Goal: Information Seeking & Learning: Learn about a topic

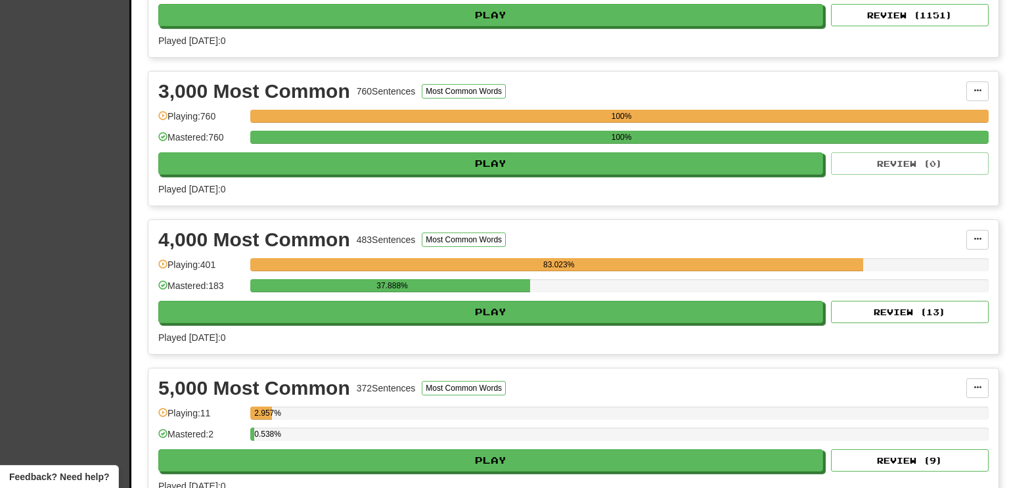
scroll to position [566, 0]
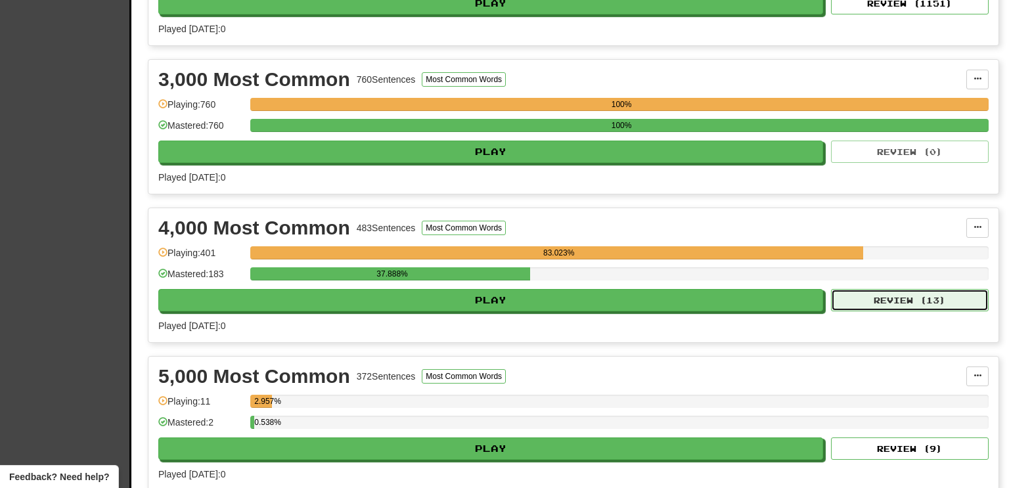
click at [863, 296] on button "Review ( 13 )" at bounding box center [910, 300] width 158 height 22
select select "**"
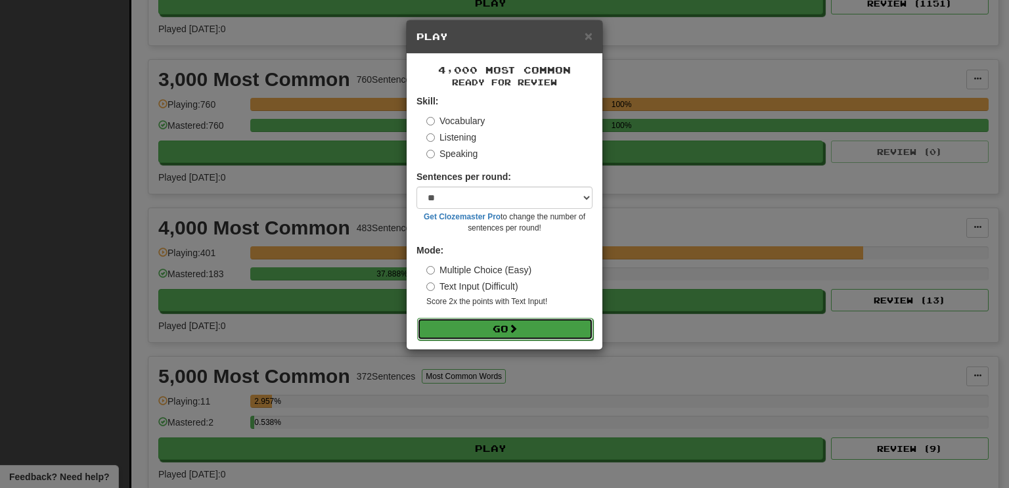
click at [529, 326] on button "Go" at bounding box center [505, 329] width 176 height 22
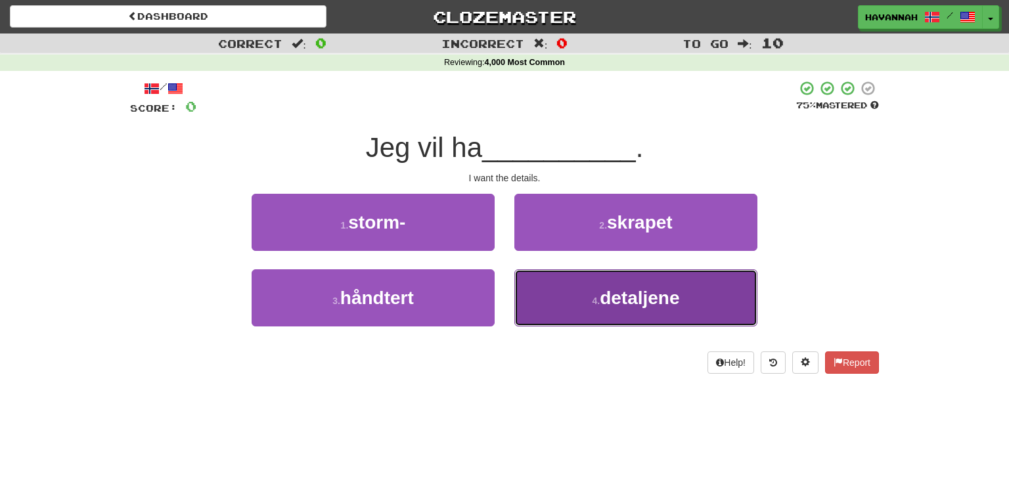
click at [575, 290] on button "4 . detaljene" at bounding box center [636, 297] width 243 height 57
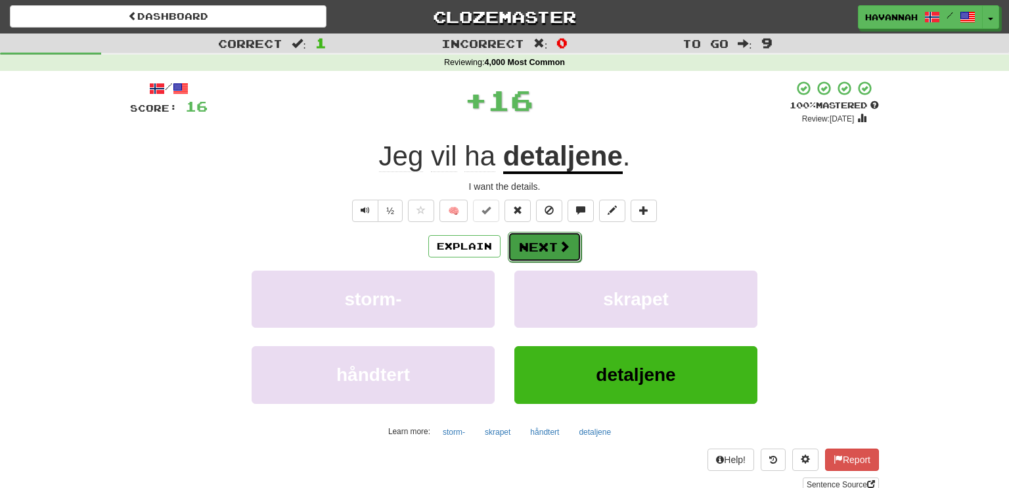
click at [547, 249] on button "Next" at bounding box center [545, 247] width 74 height 30
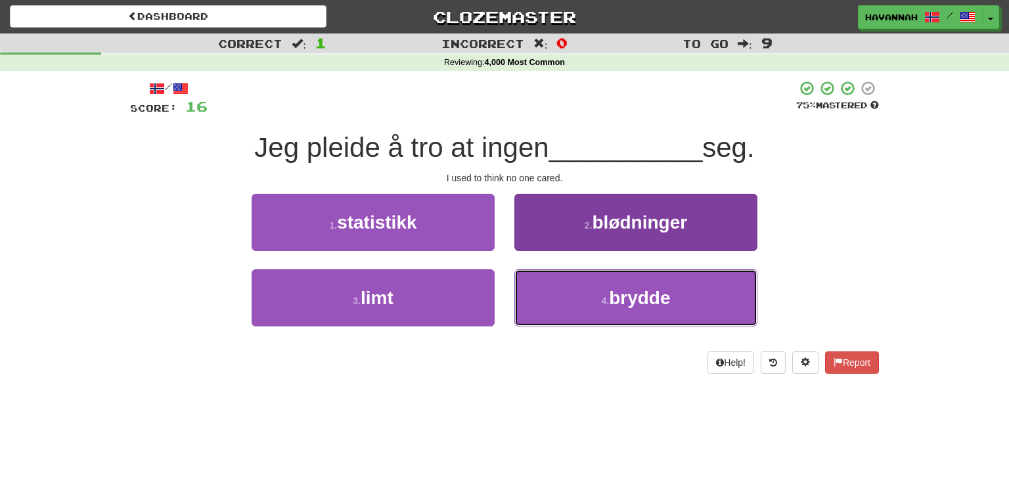
drag, startPoint x: 571, startPoint y: 287, endPoint x: 553, endPoint y: 288, distance: 18.4
click at [570, 288] on button "4 . brydde" at bounding box center [636, 297] width 243 height 57
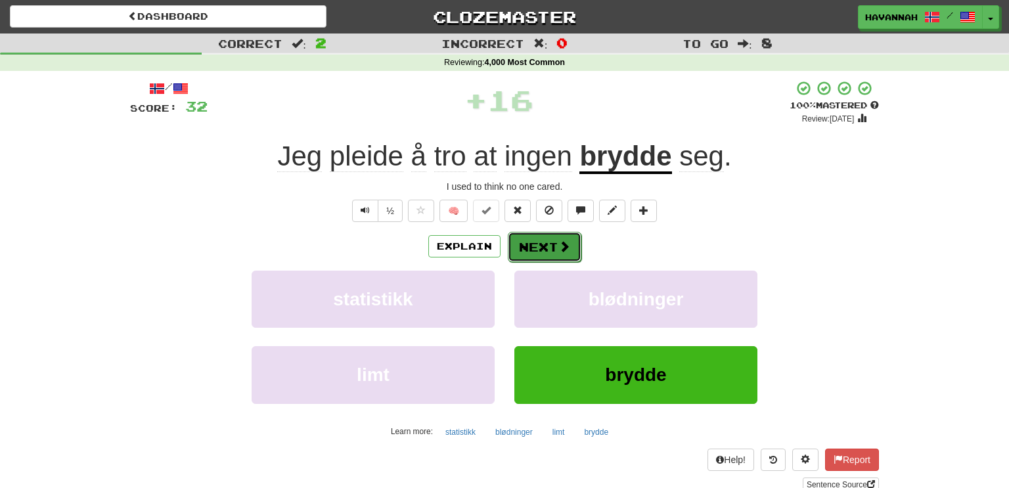
click at [546, 246] on button "Next" at bounding box center [545, 247] width 74 height 30
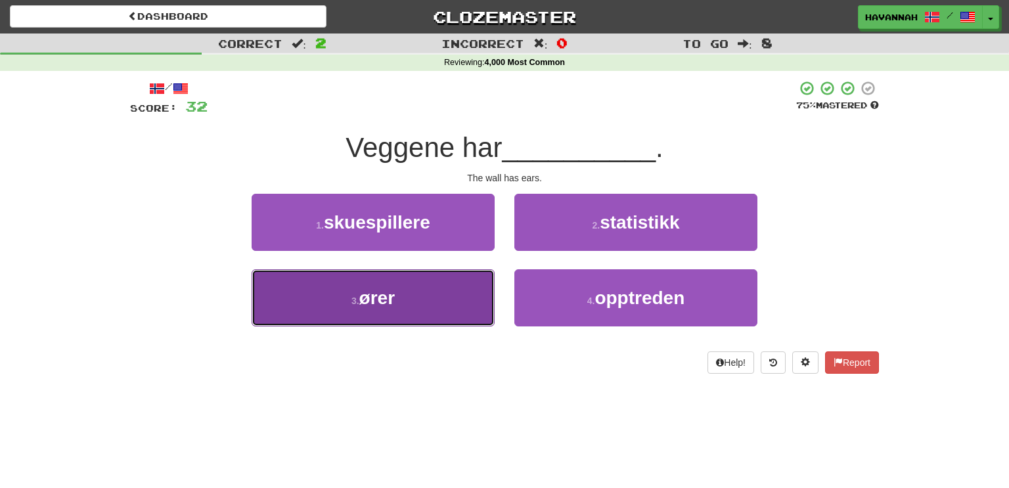
click at [475, 305] on button "3 . ører" at bounding box center [373, 297] width 243 height 57
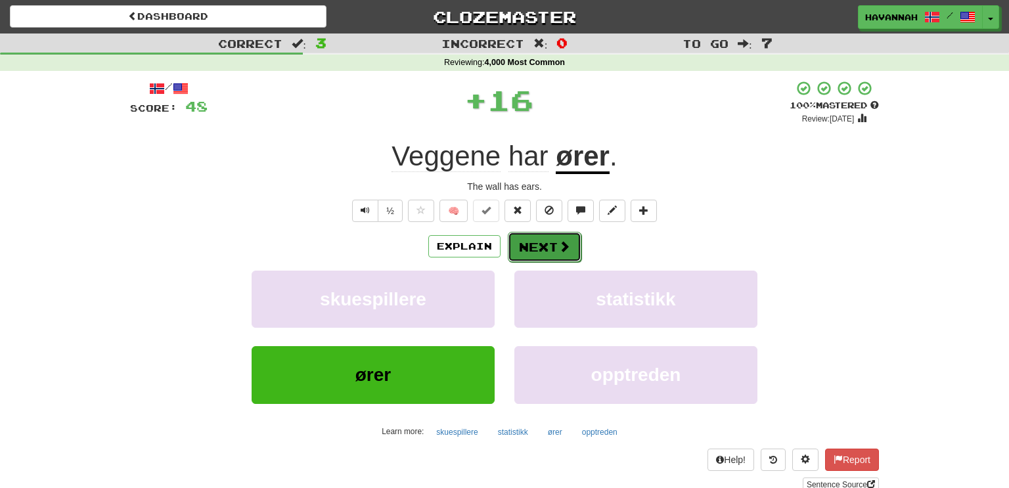
click at [560, 243] on span at bounding box center [565, 247] width 12 height 12
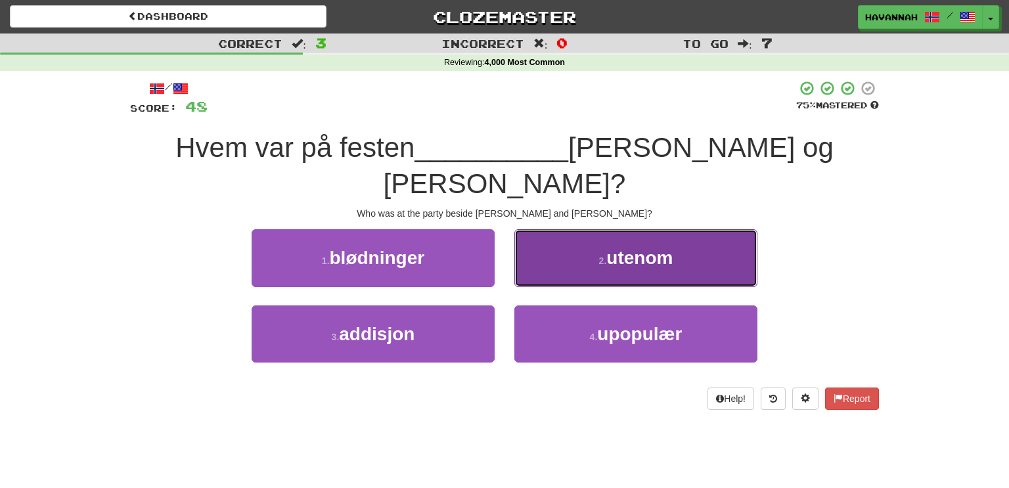
click at [581, 229] on button "2 . utenom" at bounding box center [636, 257] width 243 height 57
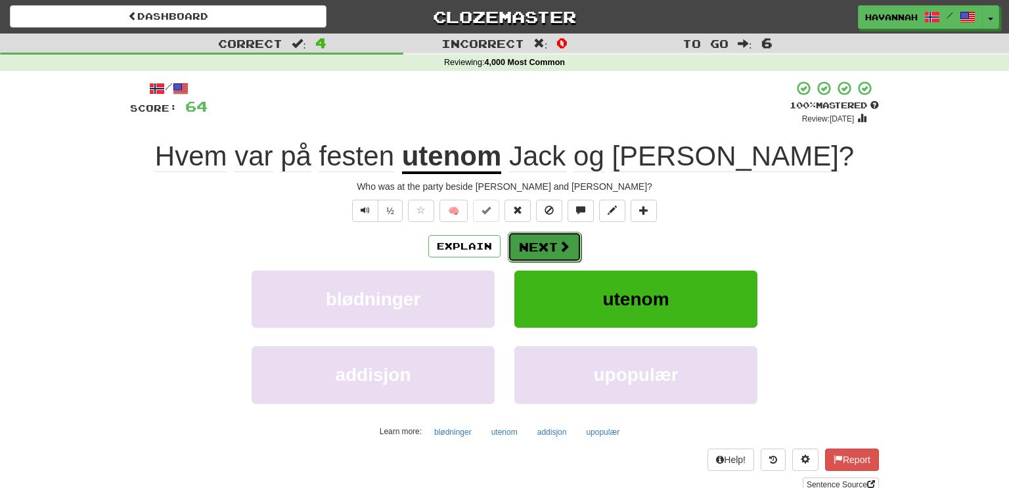
click at [524, 246] on button "Next" at bounding box center [545, 247] width 74 height 30
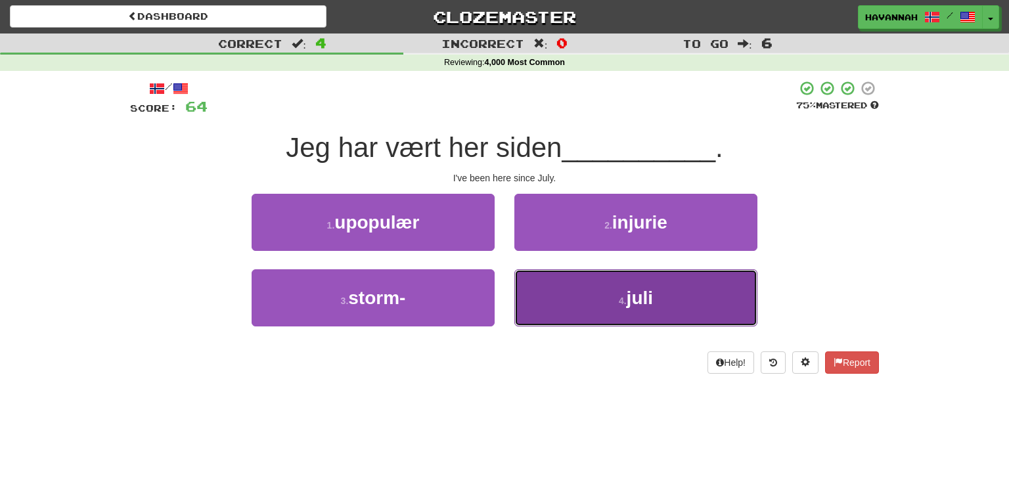
click at [574, 286] on button "4 . juli" at bounding box center [636, 297] width 243 height 57
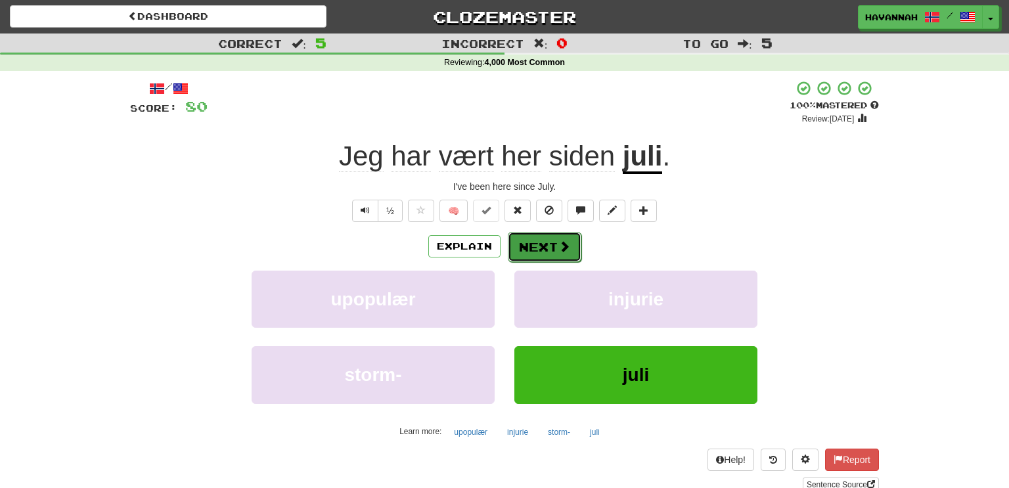
click at [559, 243] on span at bounding box center [565, 247] width 12 height 12
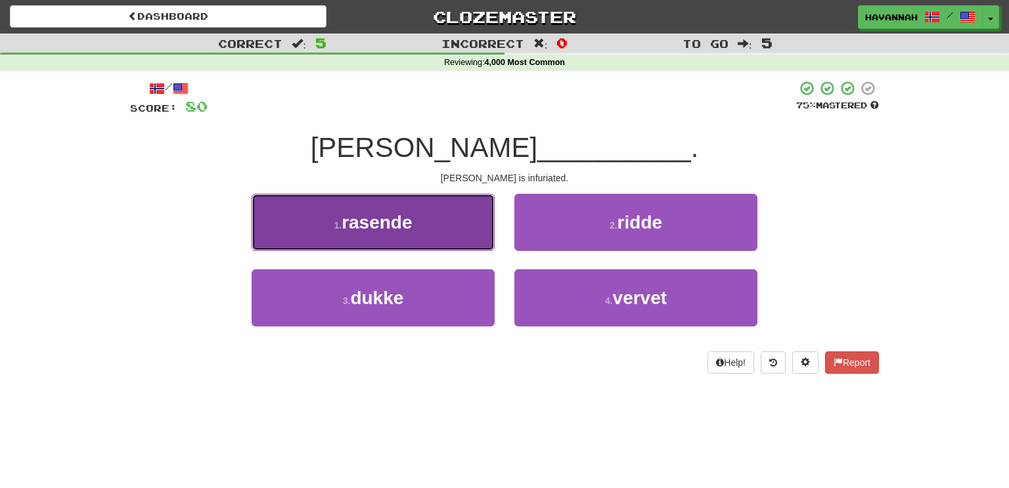
click at [459, 226] on button "1 . rasende" at bounding box center [373, 222] width 243 height 57
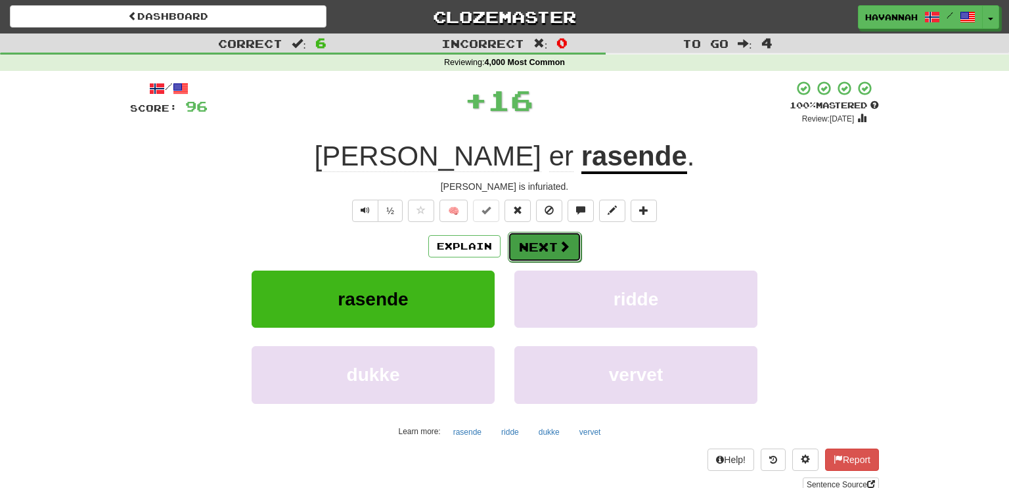
click at [534, 241] on button "Next" at bounding box center [545, 247] width 74 height 30
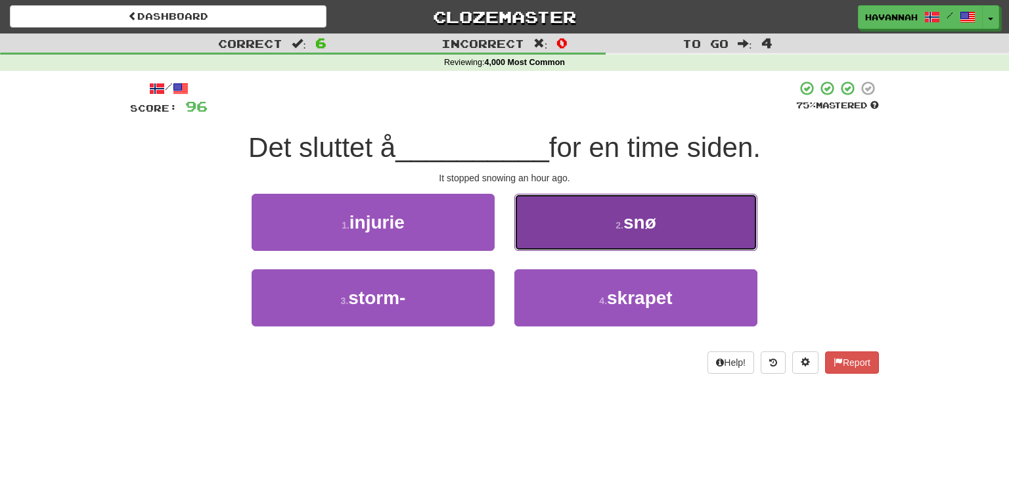
click at [572, 241] on button "2 . snø" at bounding box center [636, 222] width 243 height 57
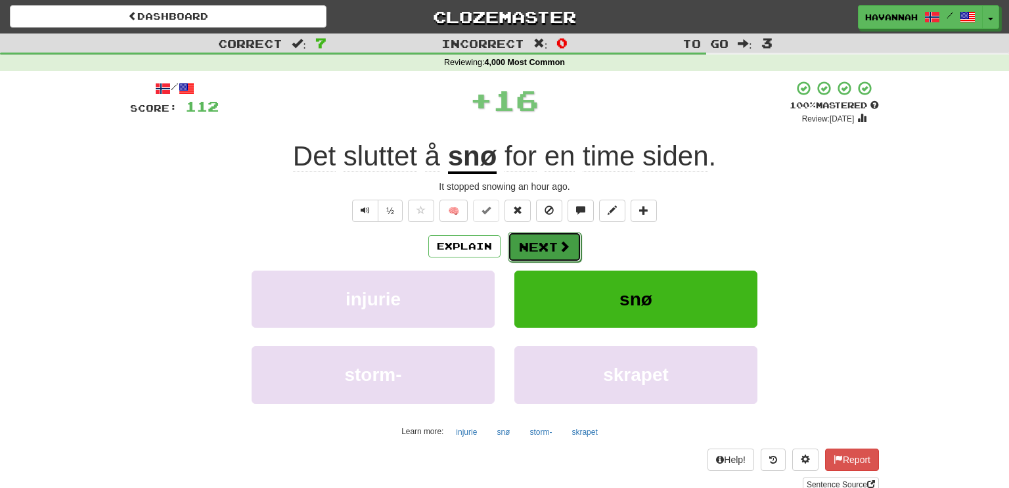
click at [572, 241] on button "Next" at bounding box center [545, 247] width 74 height 30
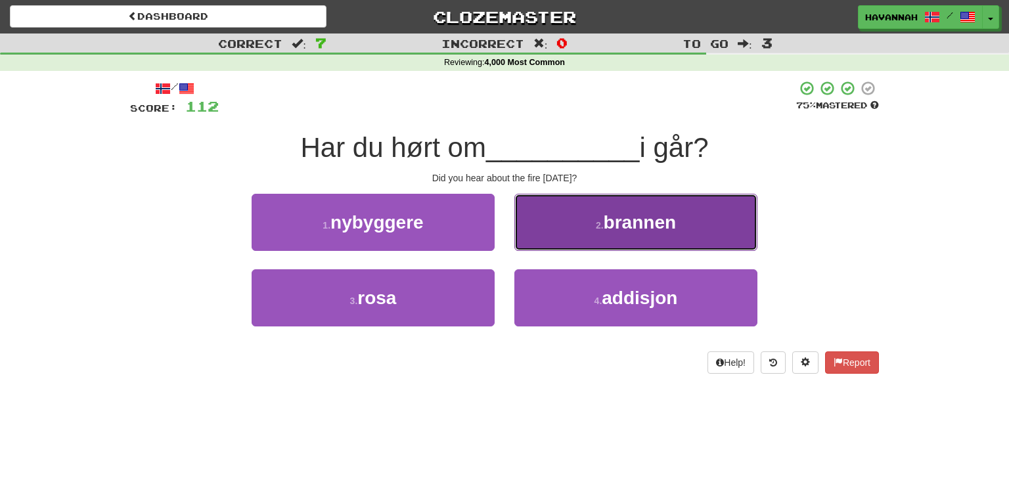
click at [563, 246] on button "2 . brannen" at bounding box center [636, 222] width 243 height 57
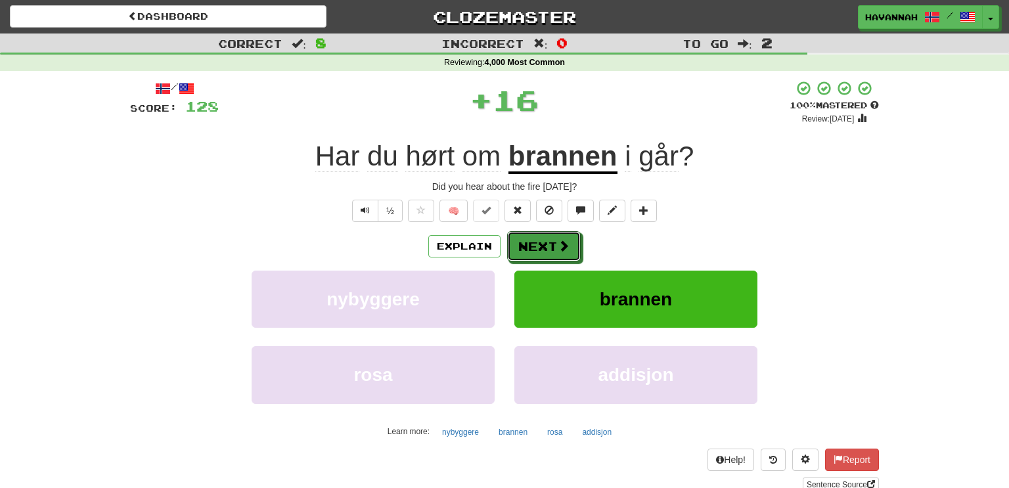
click at [561, 245] on span at bounding box center [564, 246] width 12 height 12
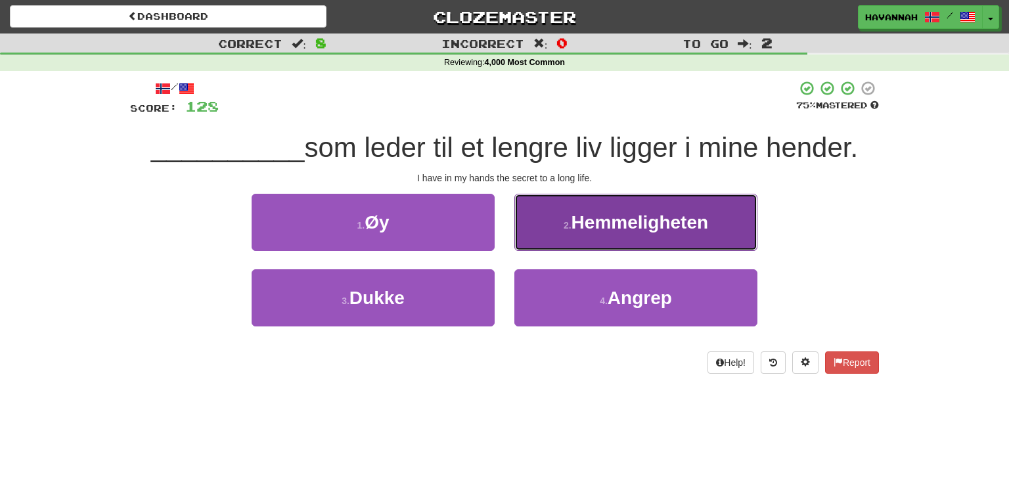
click at [612, 231] on span "Hemmeligheten" at bounding box center [640, 222] width 137 height 20
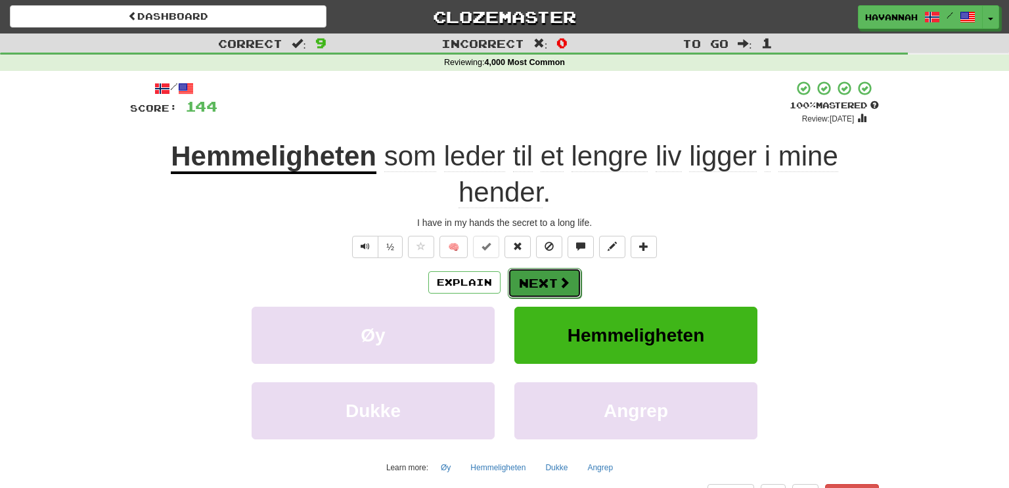
click at [524, 283] on button "Next" at bounding box center [545, 283] width 74 height 30
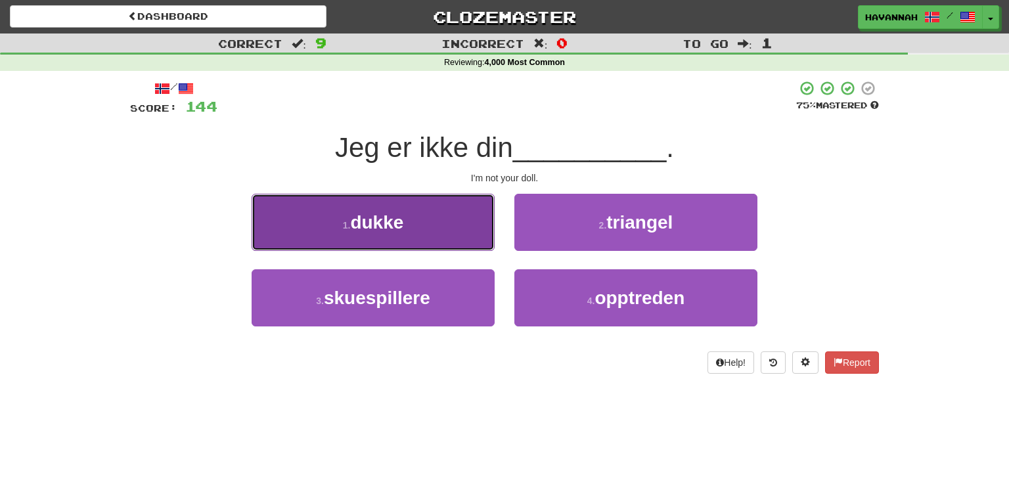
click at [472, 241] on button "1 . dukke" at bounding box center [373, 222] width 243 height 57
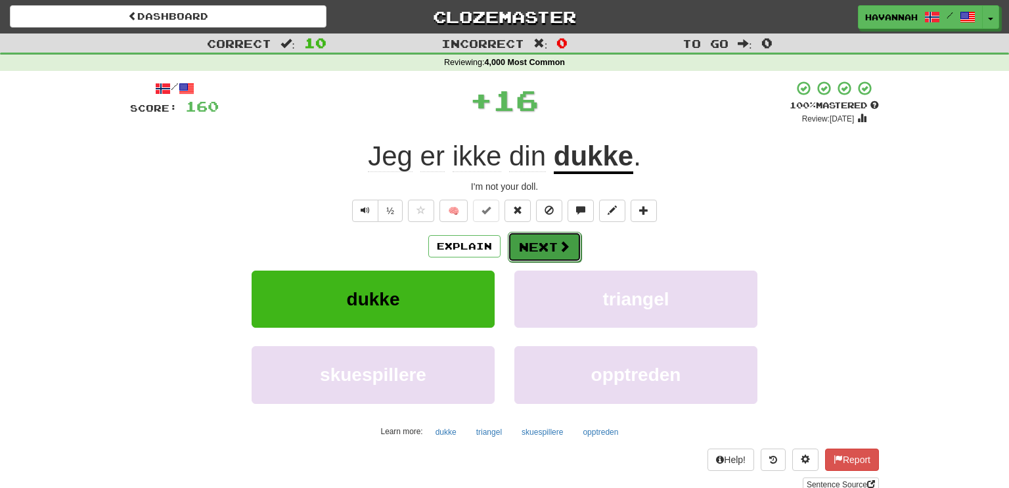
click at [534, 241] on button "Next" at bounding box center [545, 247] width 74 height 30
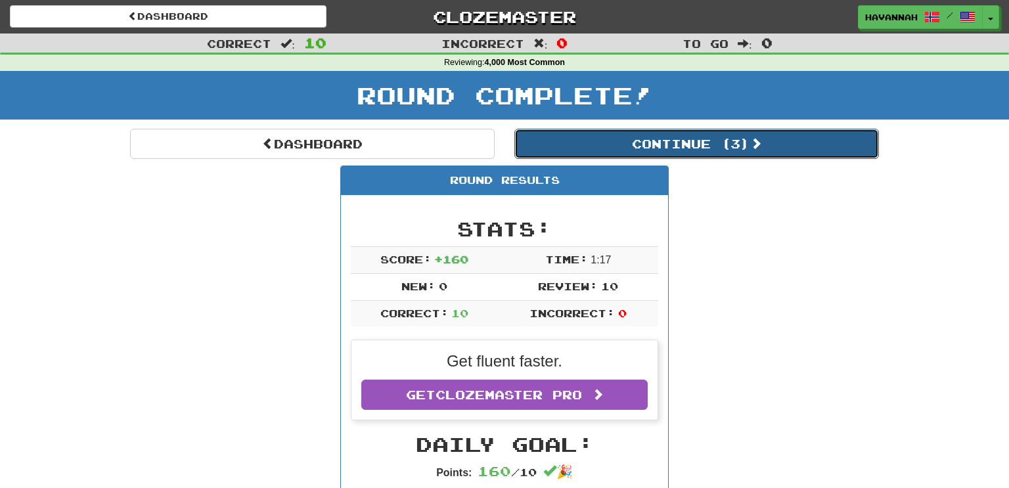
click at [646, 145] on button "Continue ( 3 )" at bounding box center [697, 144] width 365 height 30
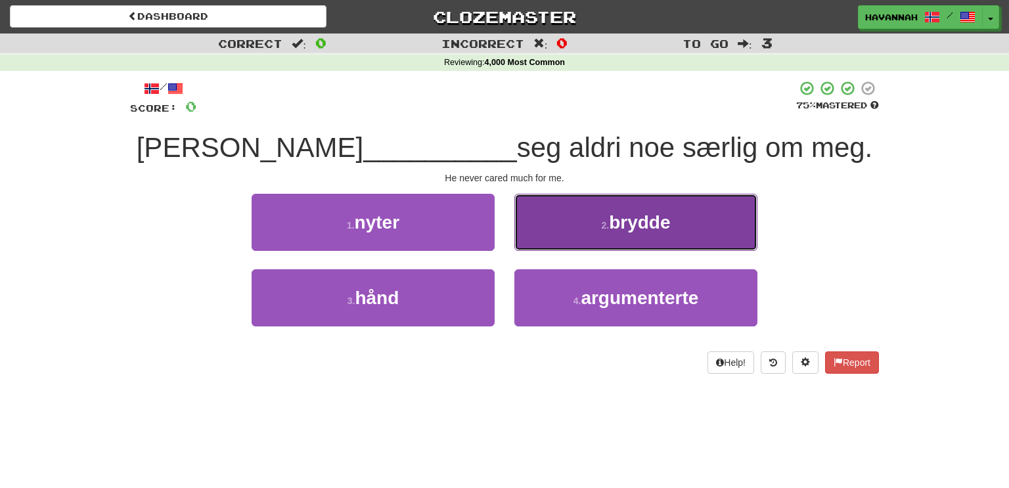
click at [601, 223] on small "2 ." at bounding box center [605, 225] width 8 height 11
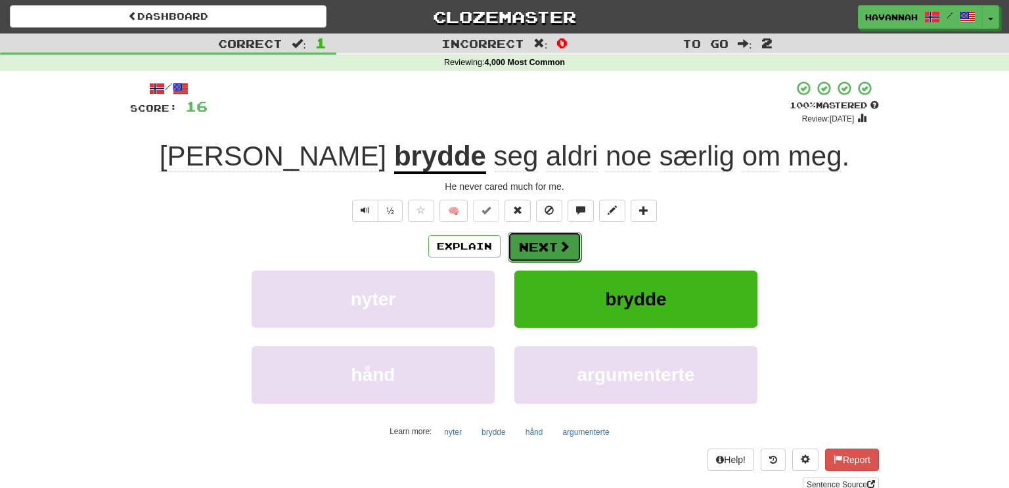
click at [554, 245] on button "Next" at bounding box center [545, 247] width 74 height 30
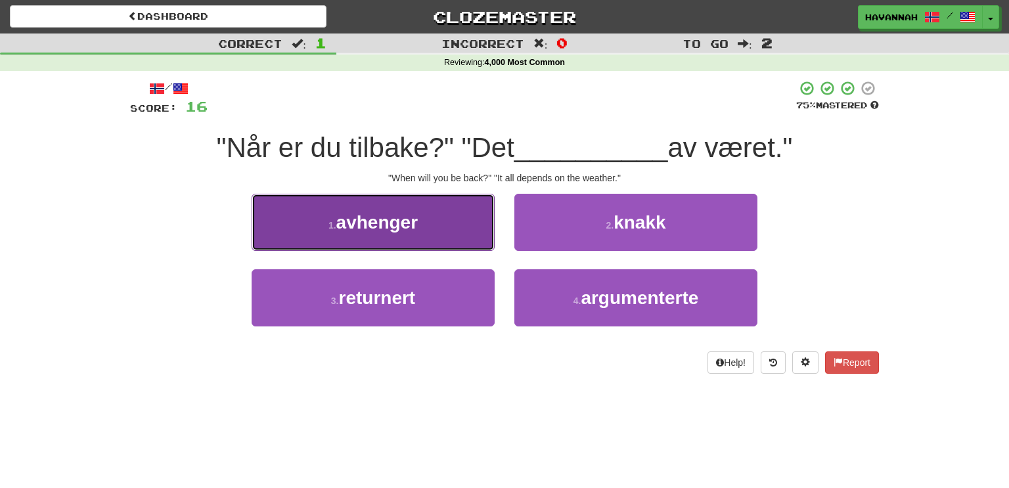
click at [459, 233] on button "1 . avhenger" at bounding box center [373, 222] width 243 height 57
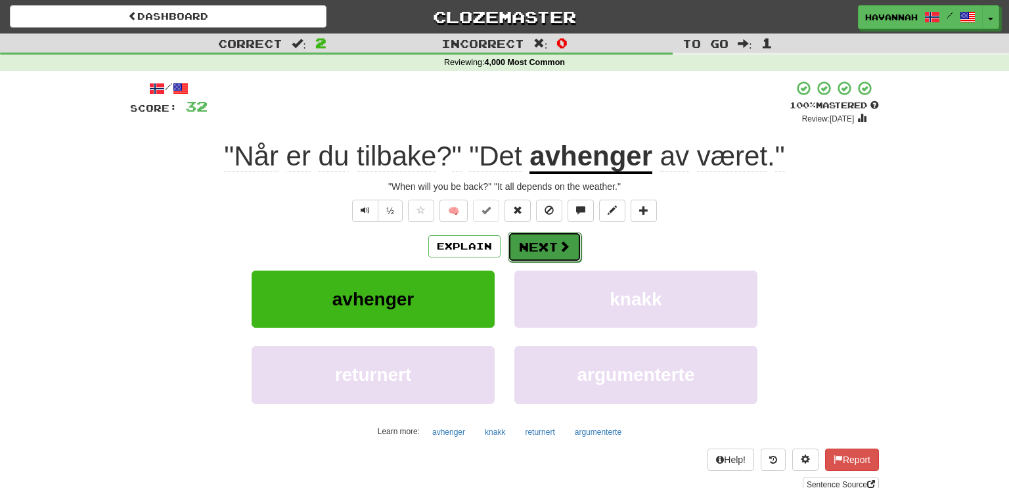
click at [534, 253] on button "Next" at bounding box center [545, 247] width 74 height 30
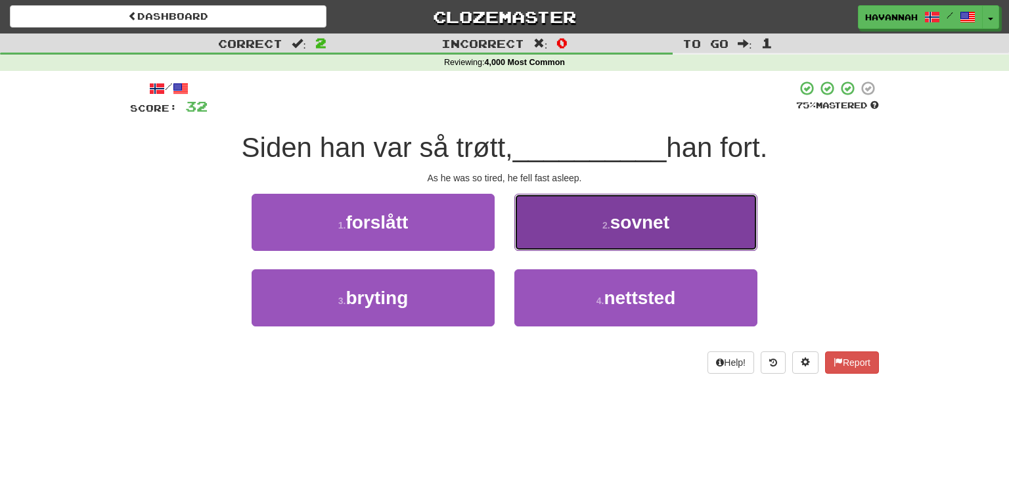
click at [561, 229] on button "2 . sovnet" at bounding box center [636, 222] width 243 height 57
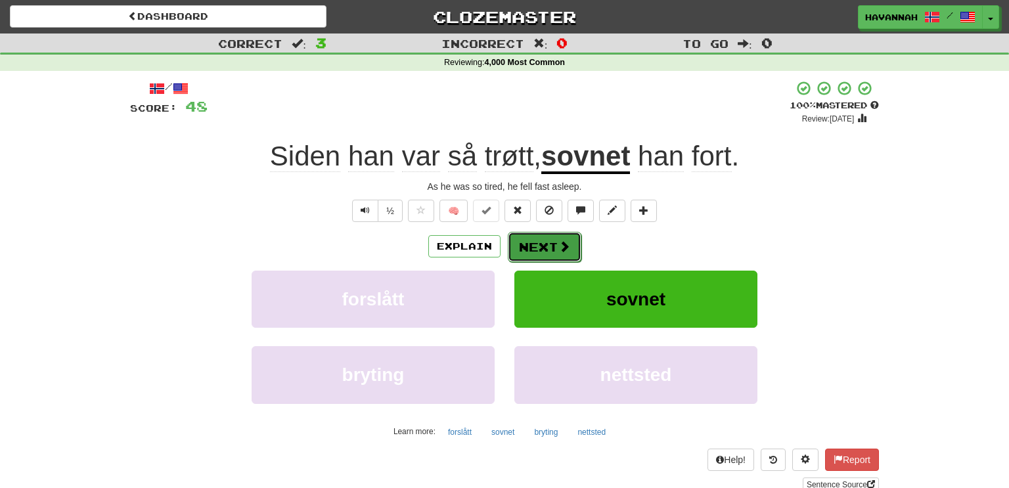
click at [556, 245] on button "Next" at bounding box center [545, 247] width 74 height 30
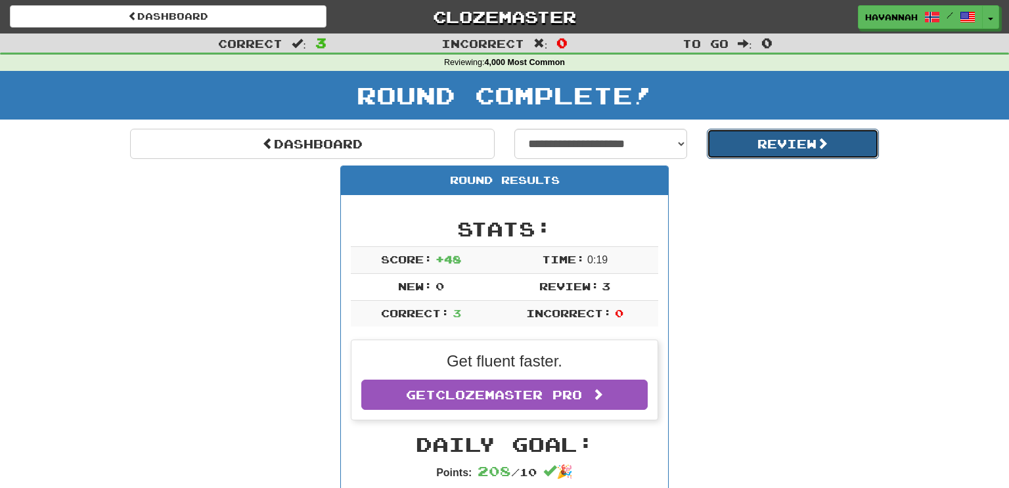
click at [766, 140] on button "Review" at bounding box center [793, 144] width 173 height 30
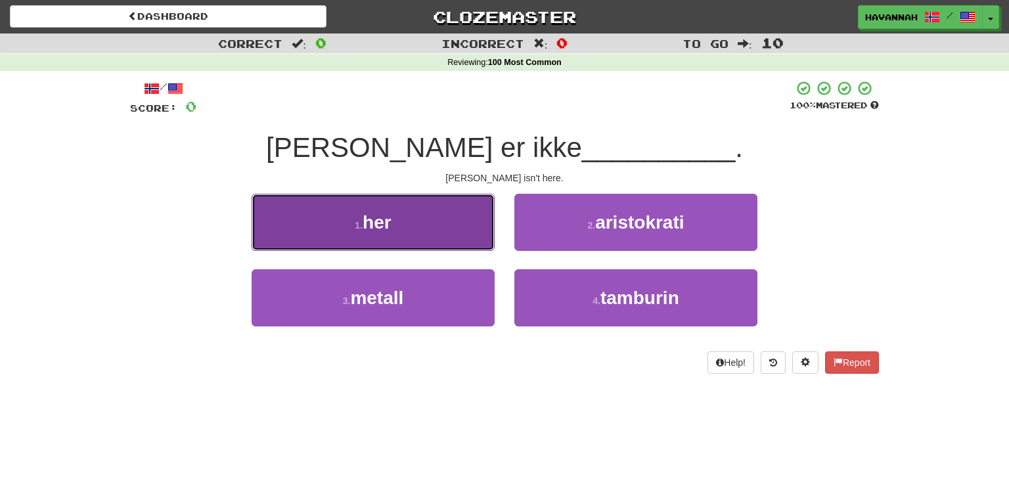
click at [442, 227] on button "1 . her" at bounding box center [373, 222] width 243 height 57
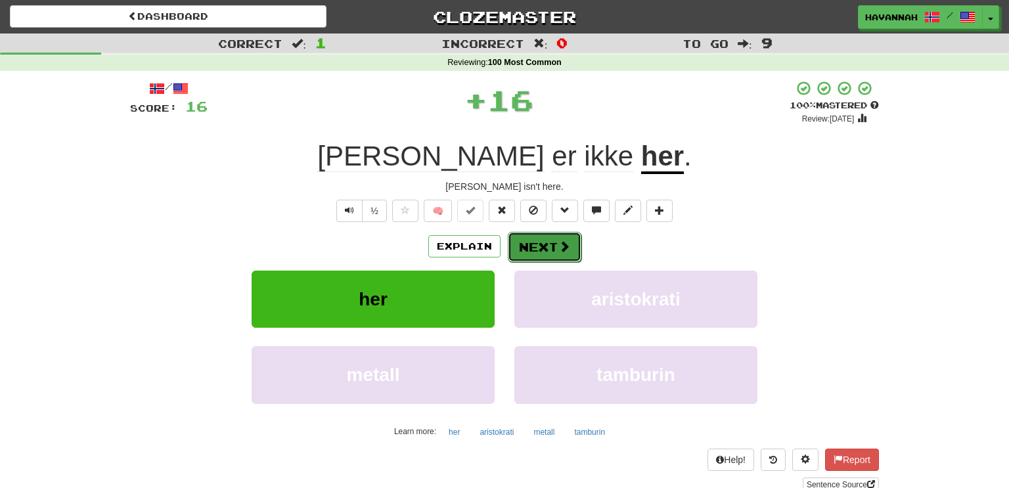
click at [566, 246] on span at bounding box center [565, 247] width 12 height 12
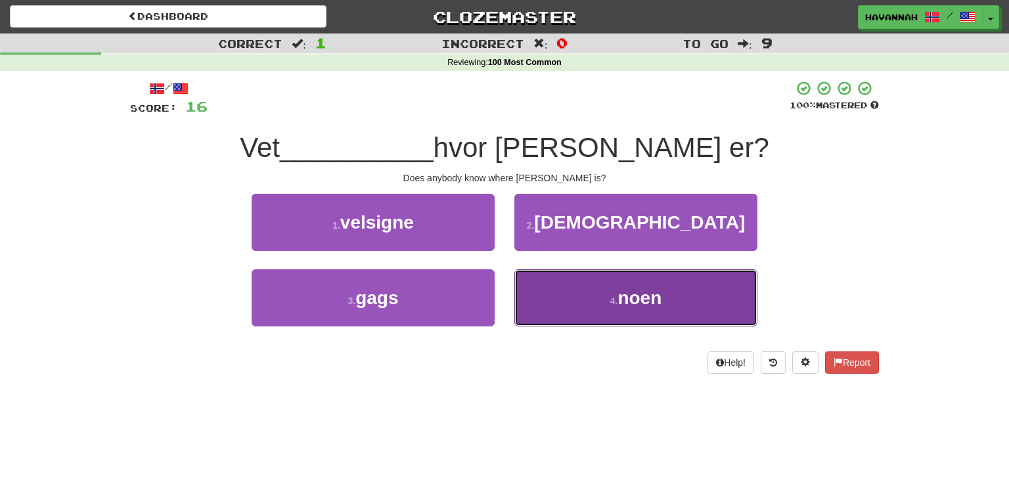
click at [676, 277] on button "4 . noen" at bounding box center [636, 297] width 243 height 57
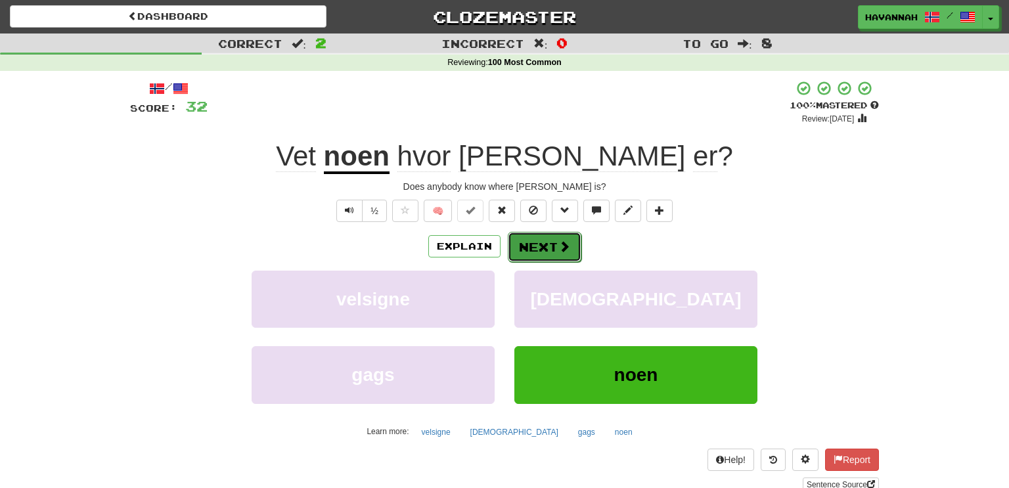
click at [554, 253] on button "Next" at bounding box center [545, 247] width 74 height 30
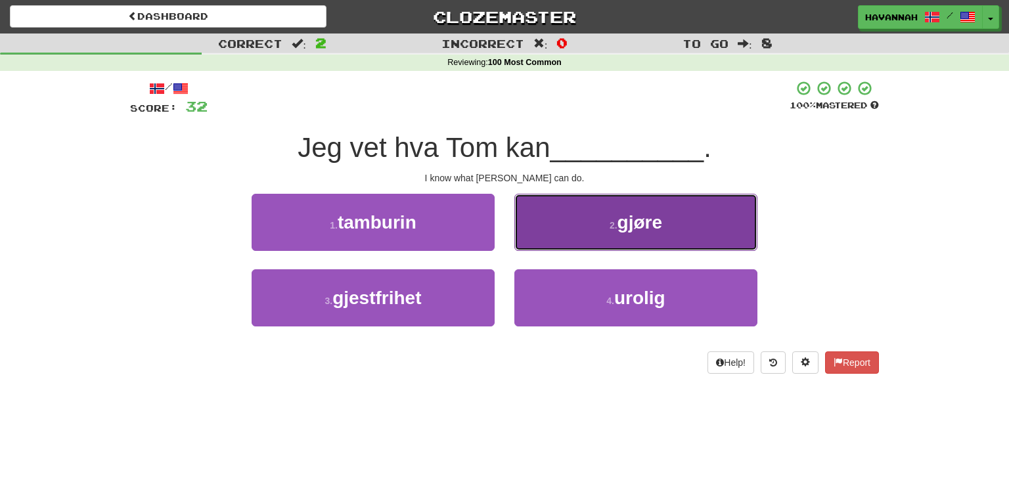
click at [572, 238] on button "2 . gjøre" at bounding box center [636, 222] width 243 height 57
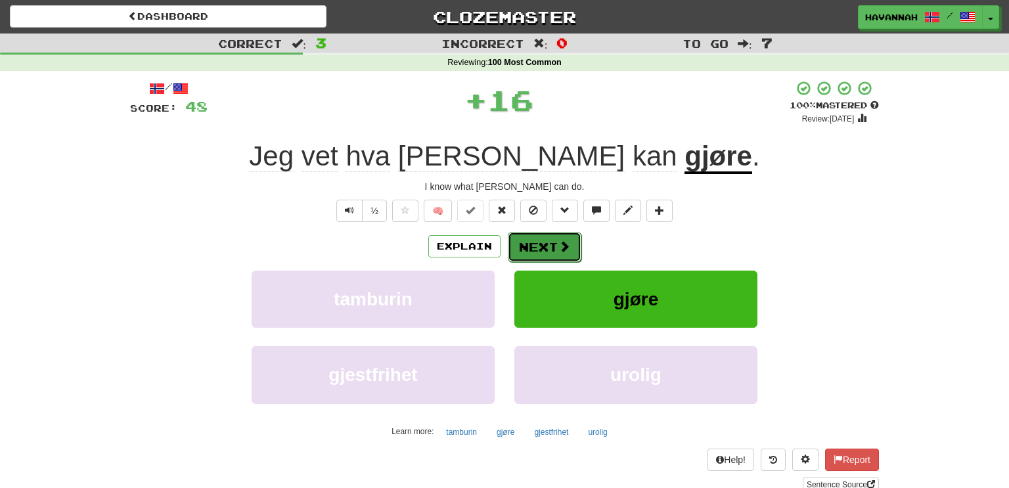
click at [570, 242] on button "Next" at bounding box center [545, 247] width 74 height 30
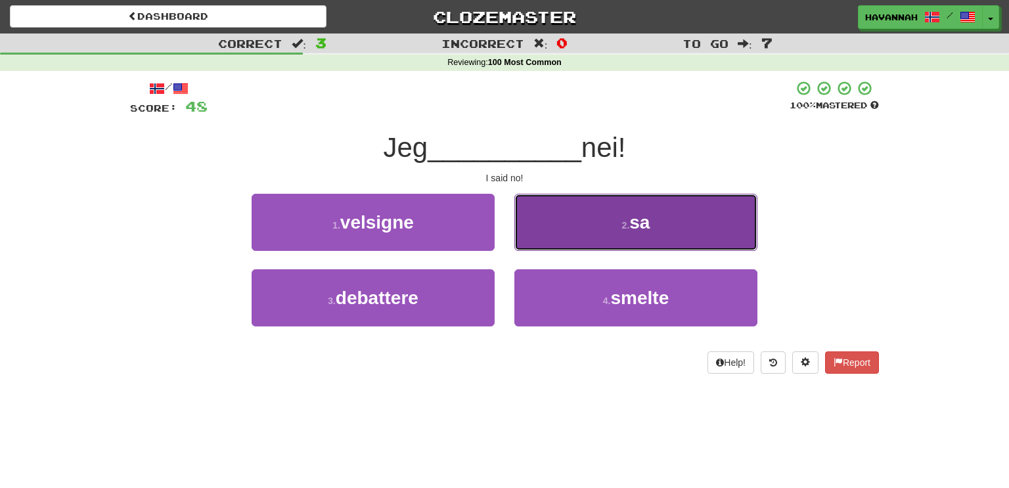
click at [605, 233] on button "2 . sa" at bounding box center [636, 222] width 243 height 57
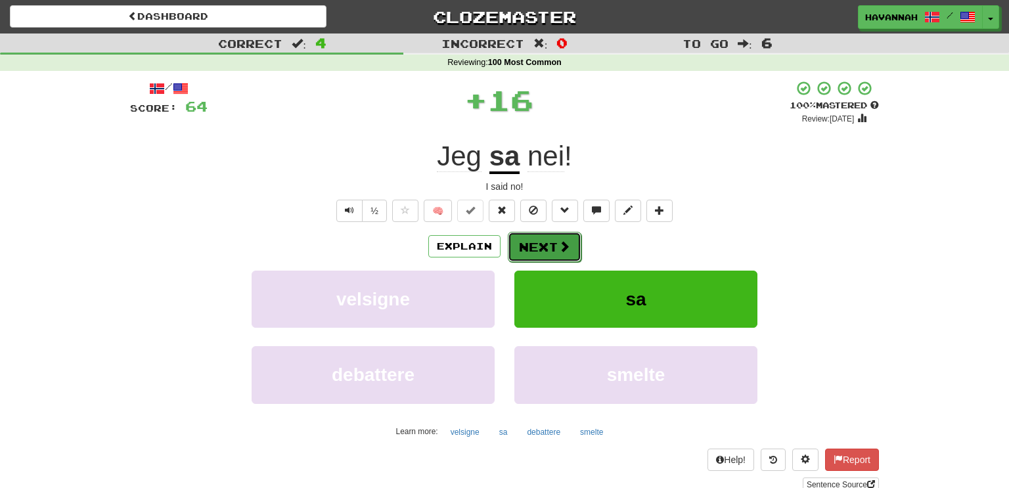
click at [566, 258] on button "Next" at bounding box center [545, 247] width 74 height 30
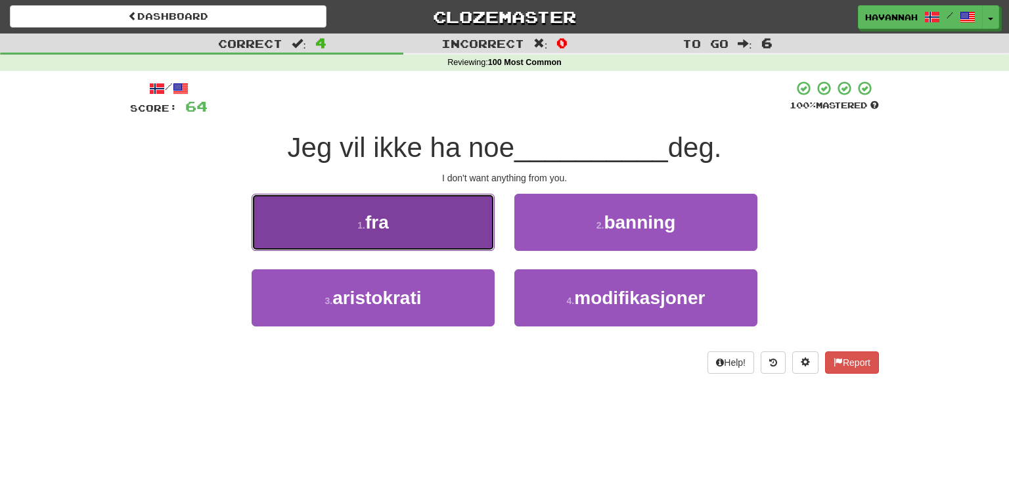
click at [464, 235] on button "1 . fra" at bounding box center [373, 222] width 243 height 57
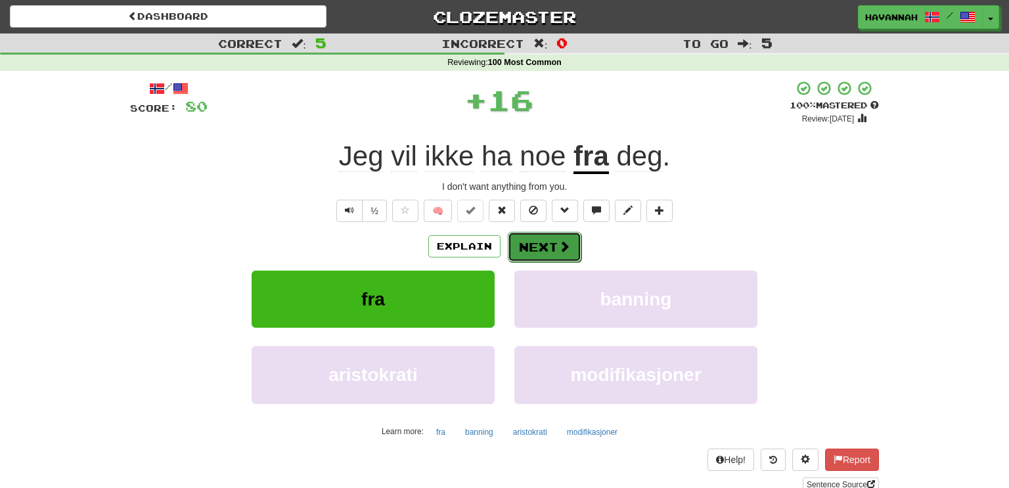
click at [543, 246] on button "Next" at bounding box center [545, 247] width 74 height 30
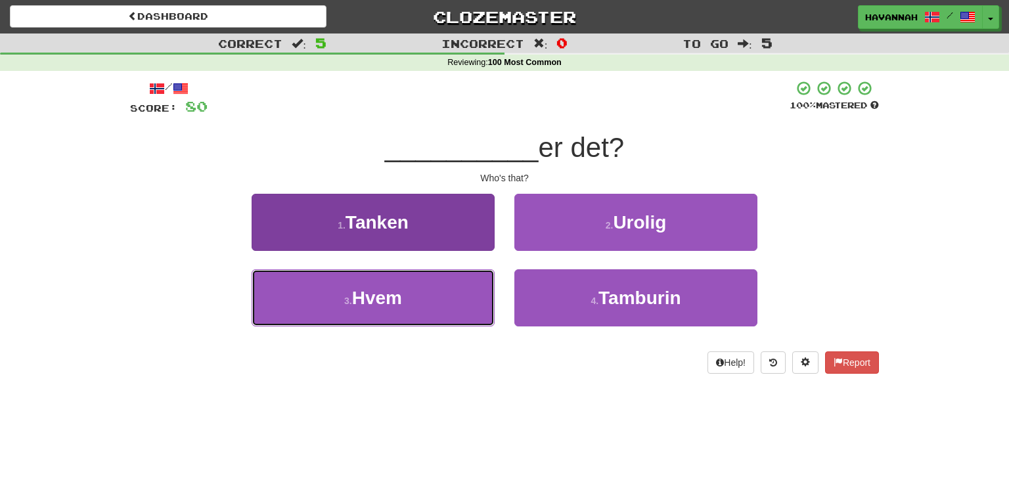
drag, startPoint x: 474, startPoint y: 283, endPoint x: 486, endPoint y: 273, distance: 15.4
click at [474, 283] on button "3 . Hvem" at bounding box center [373, 297] width 243 height 57
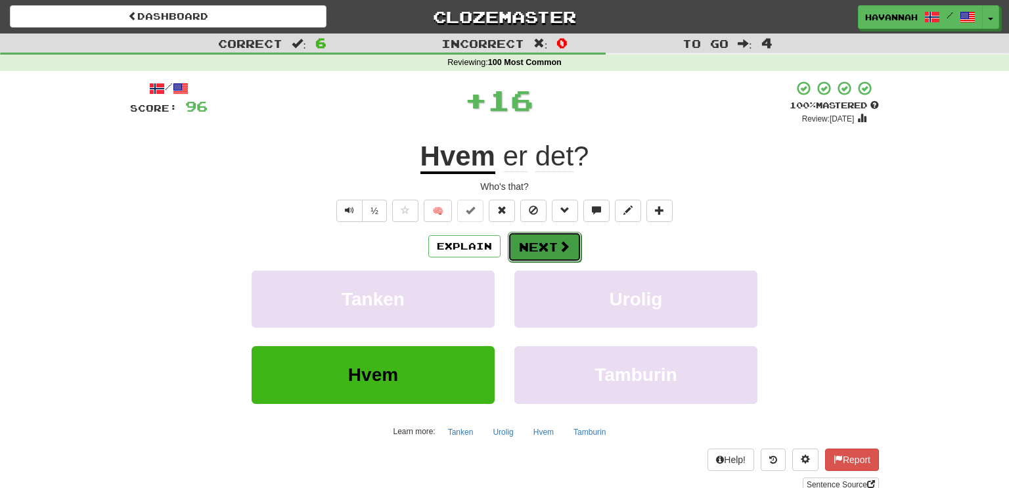
click at [524, 252] on button "Next" at bounding box center [545, 247] width 74 height 30
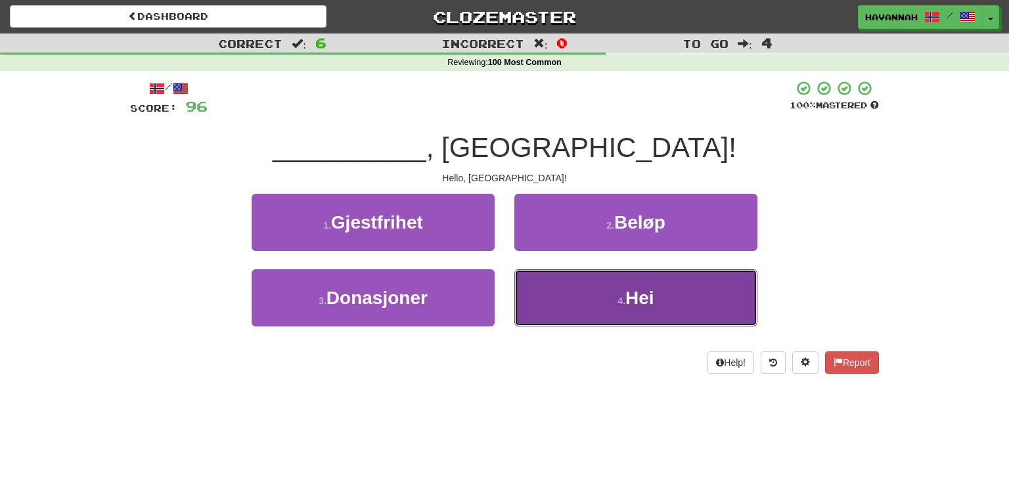
click at [582, 306] on button "4 . Hei" at bounding box center [636, 297] width 243 height 57
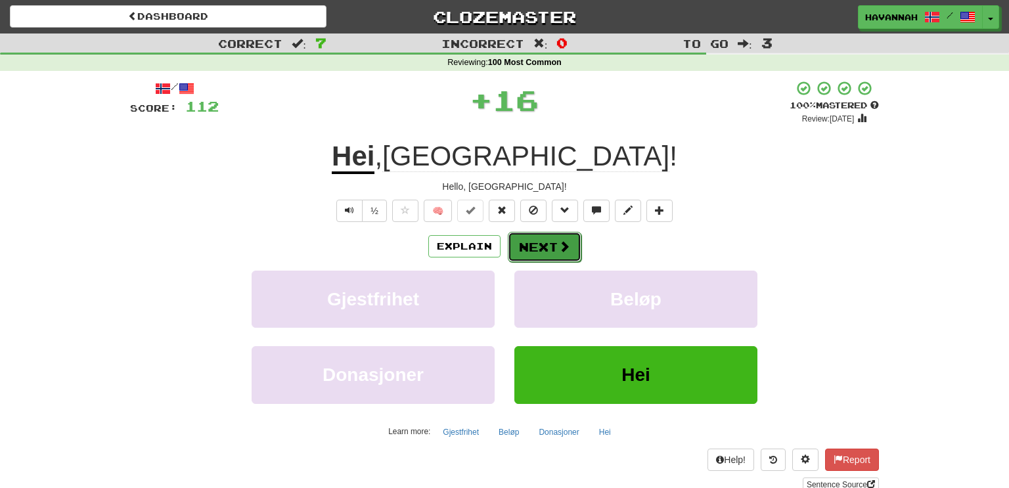
click at [569, 258] on button "Next" at bounding box center [545, 247] width 74 height 30
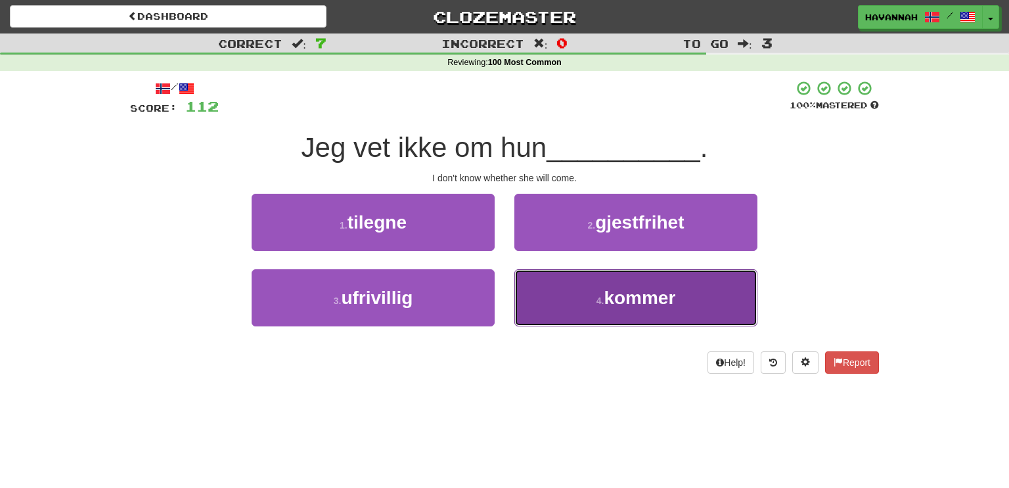
click at [562, 295] on button "4 . kommer" at bounding box center [636, 297] width 243 height 57
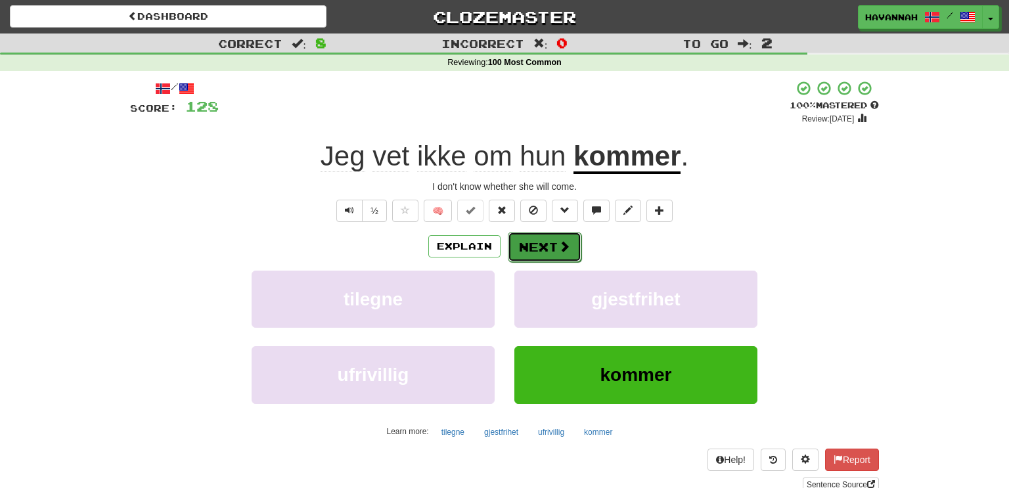
click at [536, 250] on button "Next" at bounding box center [545, 247] width 74 height 30
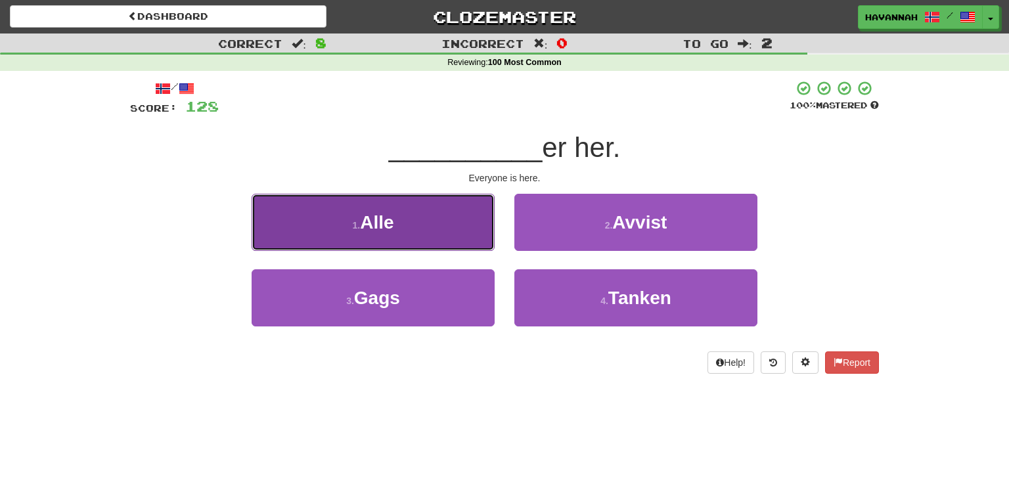
click at [482, 234] on button "1 . Alle" at bounding box center [373, 222] width 243 height 57
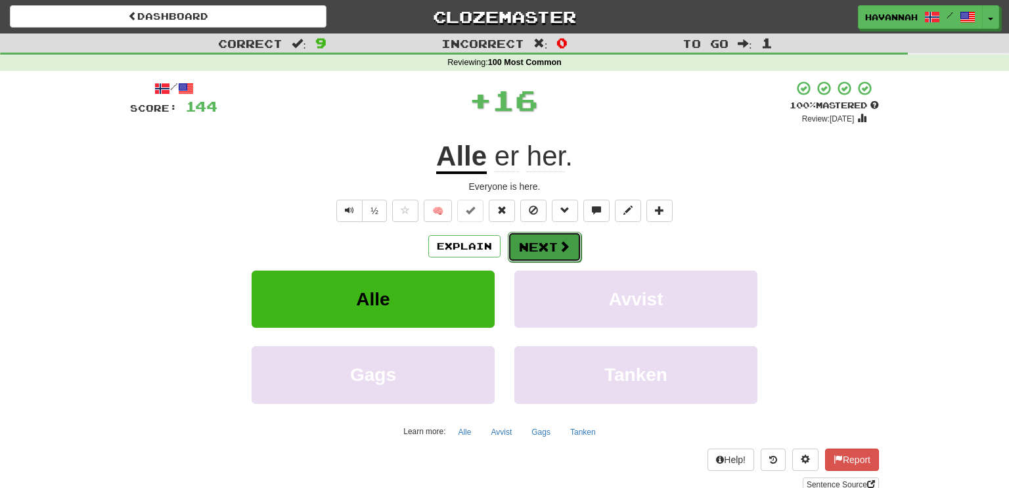
click at [545, 241] on button "Next" at bounding box center [545, 247] width 74 height 30
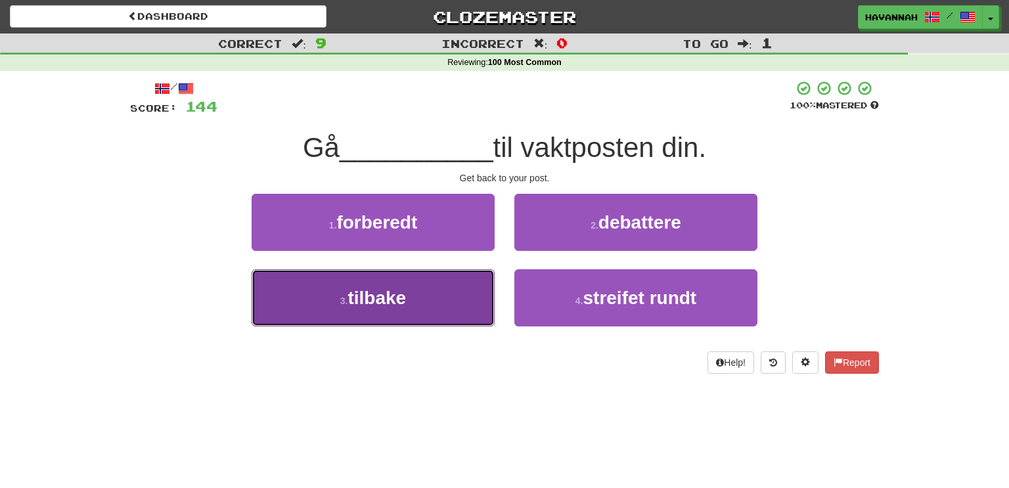
click at [453, 306] on button "3 . tilbake" at bounding box center [373, 297] width 243 height 57
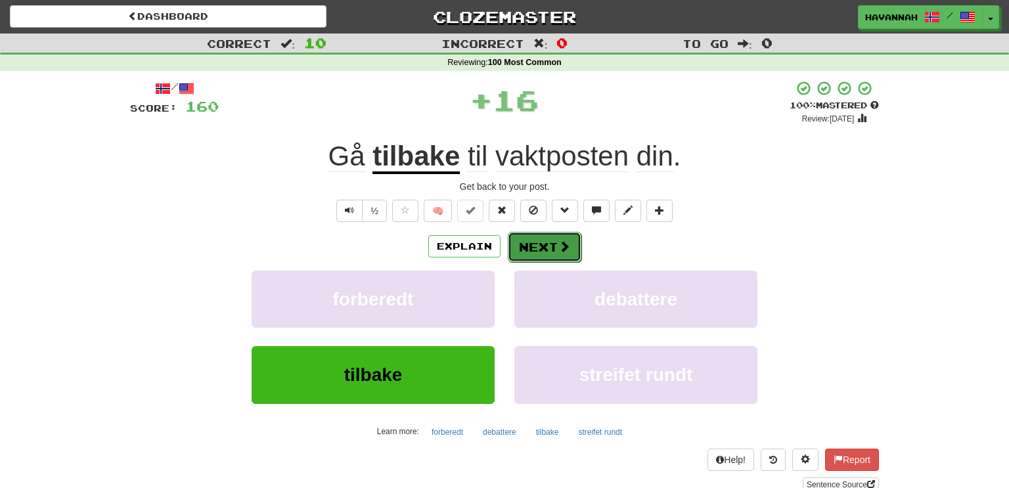
click at [536, 248] on button "Next" at bounding box center [545, 247] width 74 height 30
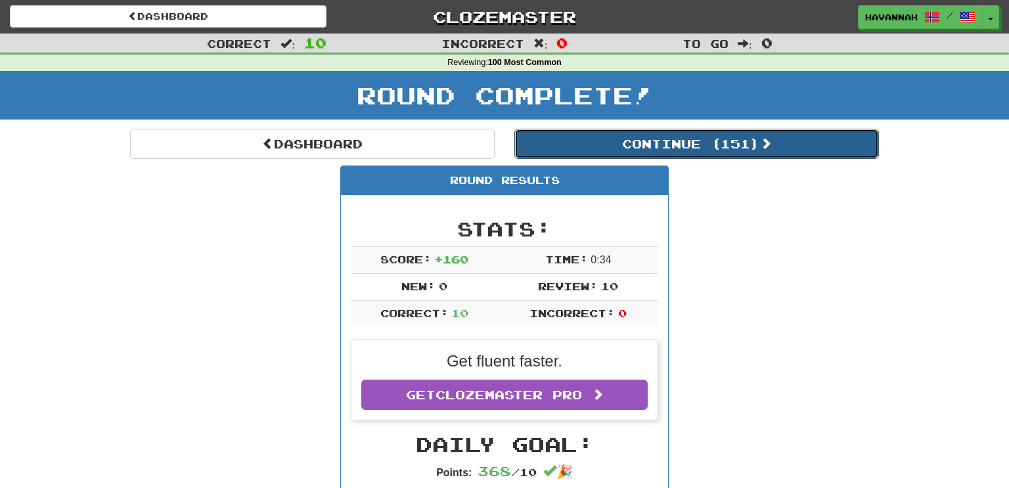
click at [632, 137] on button "Continue ( 151 )" at bounding box center [697, 144] width 365 height 30
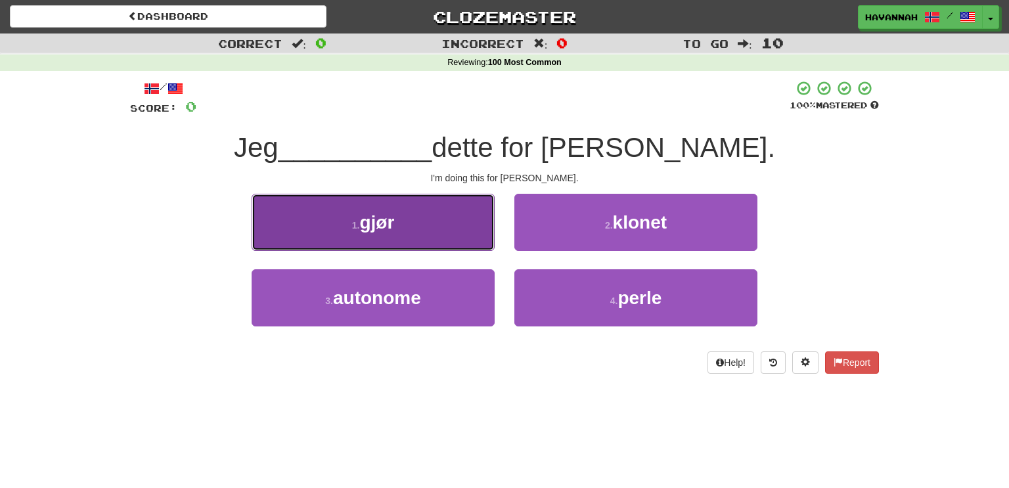
click at [446, 219] on button "1 . gjør" at bounding box center [373, 222] width 243 height 57
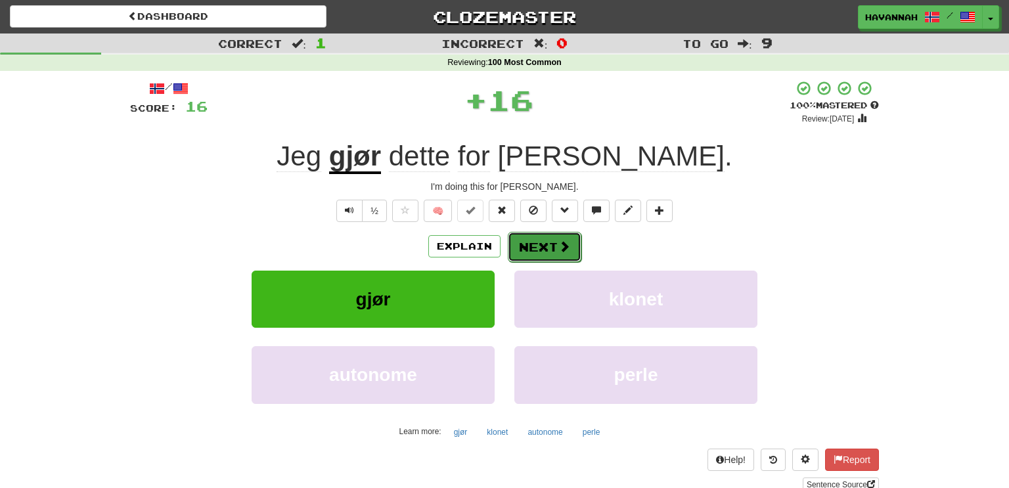
click at [544, 247] on button "Next" at bounding box center [545, 247] width 74 height 30
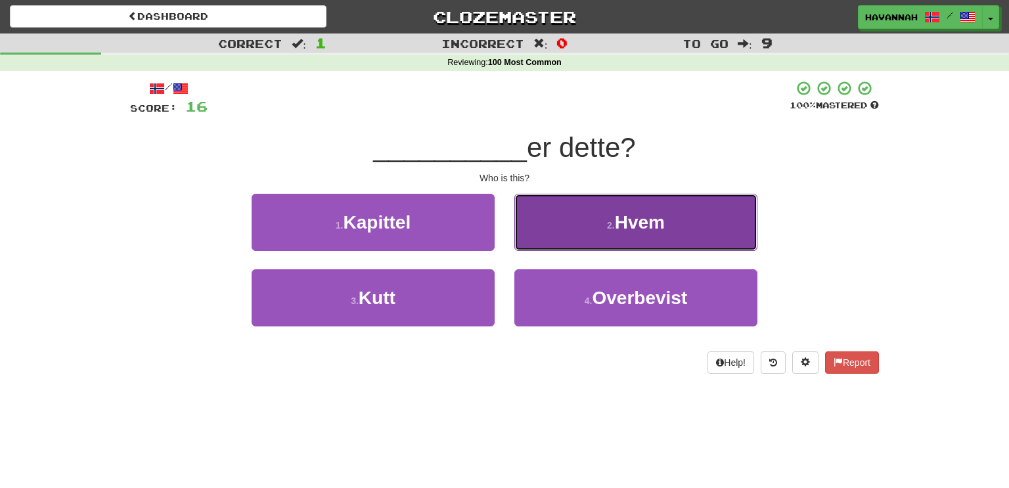
click at [582, 223] on button "2 . Hvem" at bounding box center [636, 222] width 243 height 57
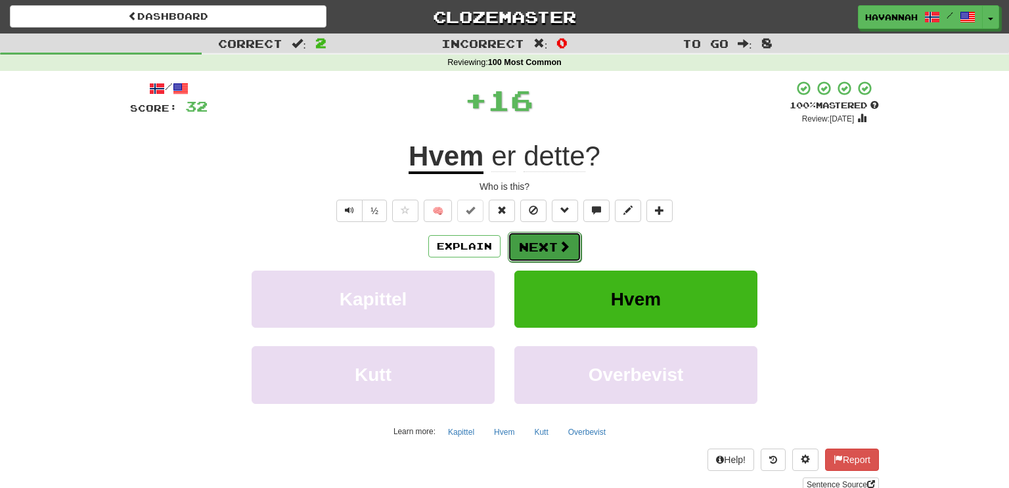
click at [559, 246] on span at bounding box center [565, 247] width 12 height 12
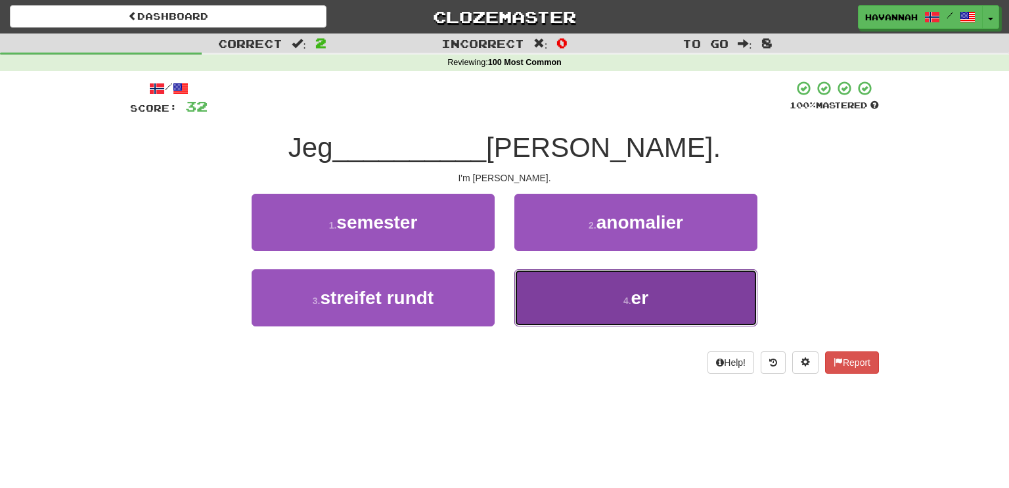
click at [561, 302] on button "4 . er" at bounding box center [636, 297] width 243 height 57
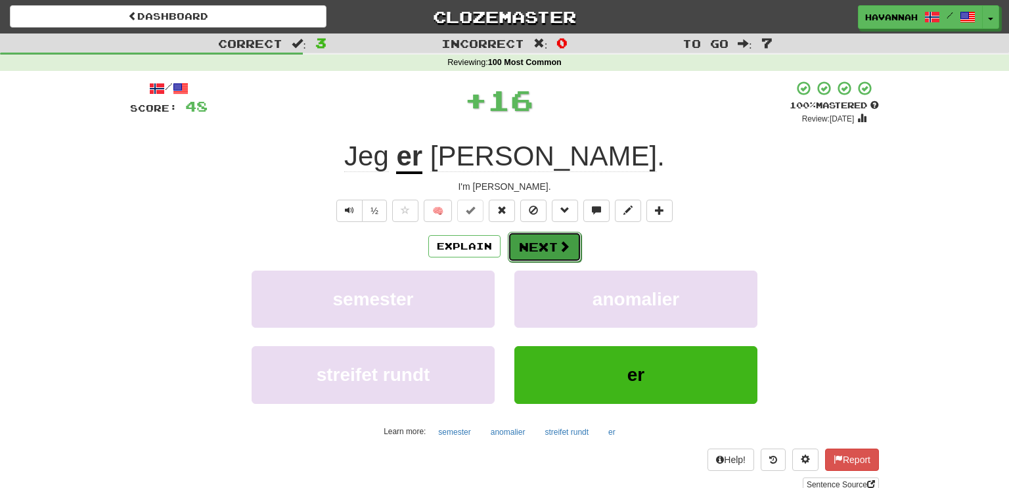
click at [551, 254] on button "Next" at bounding box center [545, 247] width 74 height 30
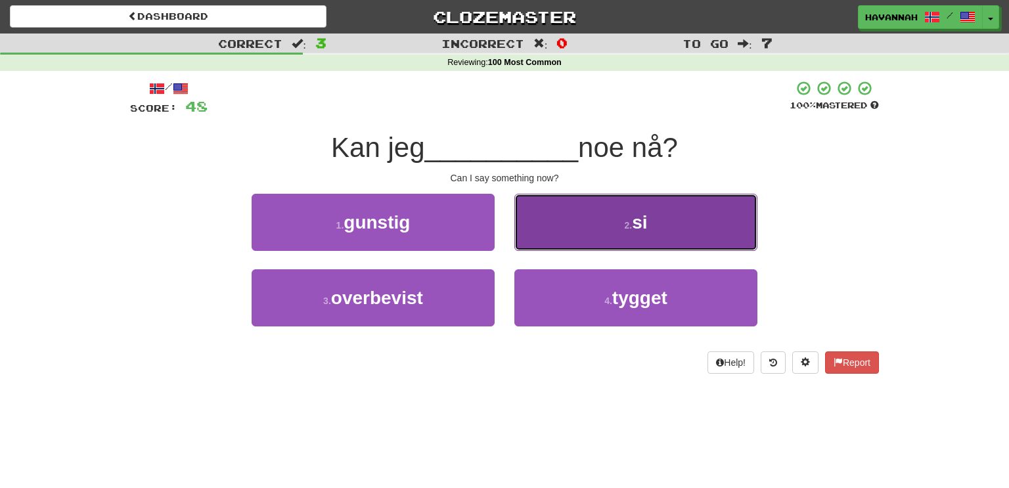
click at [603, 230] on button "2 . si" at bounding box center [636, 222] width 243 height 57
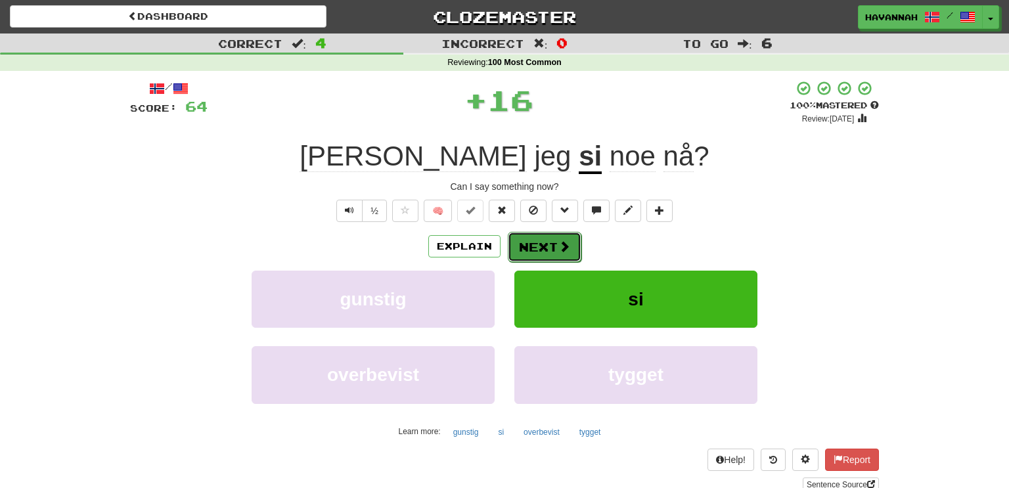
click at [561, 250] on span at bounding box center [565, 247] width 12 height 12
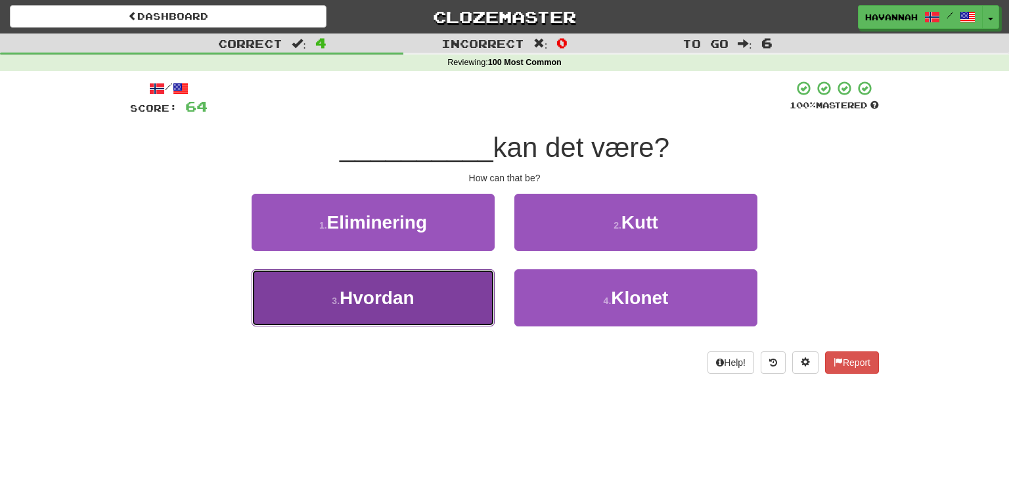
click at [440, 304] on button "3 . [GEOGRAPHIC_DATA]" at bounding box center [373, 297] width 243 height 57
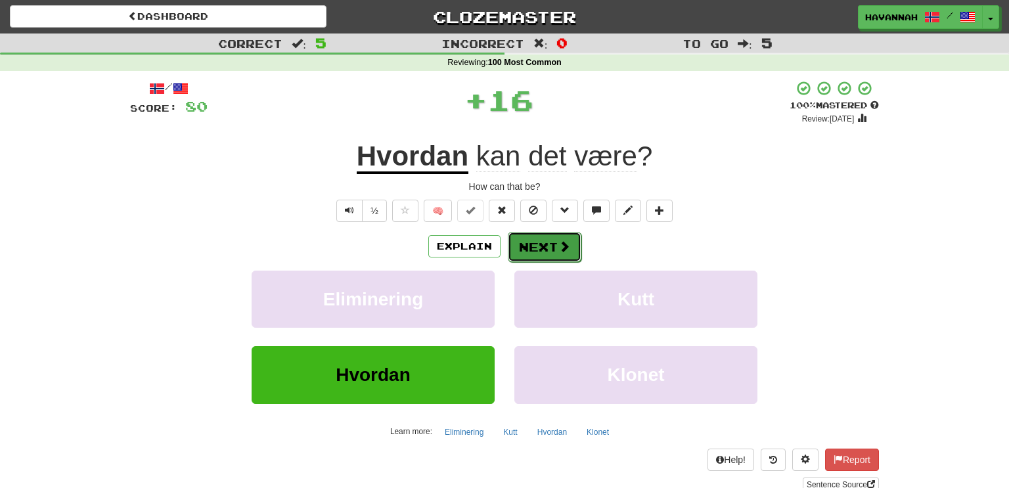
click at [547, 254] on button "Next" at bounding box center [545, 247] width 74 height 30
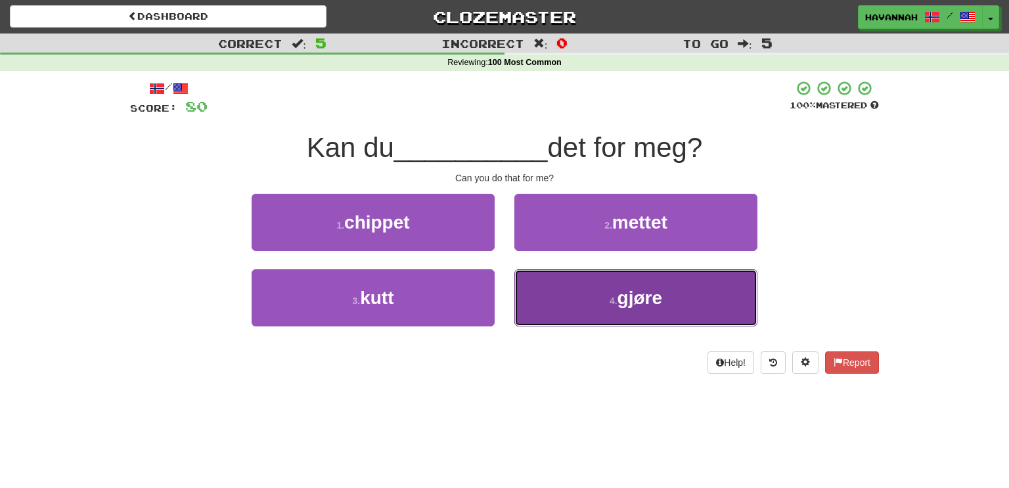
click at [570, 306] on button "4 . gjøre" at bounding box center [636, 297] width 243 height 57
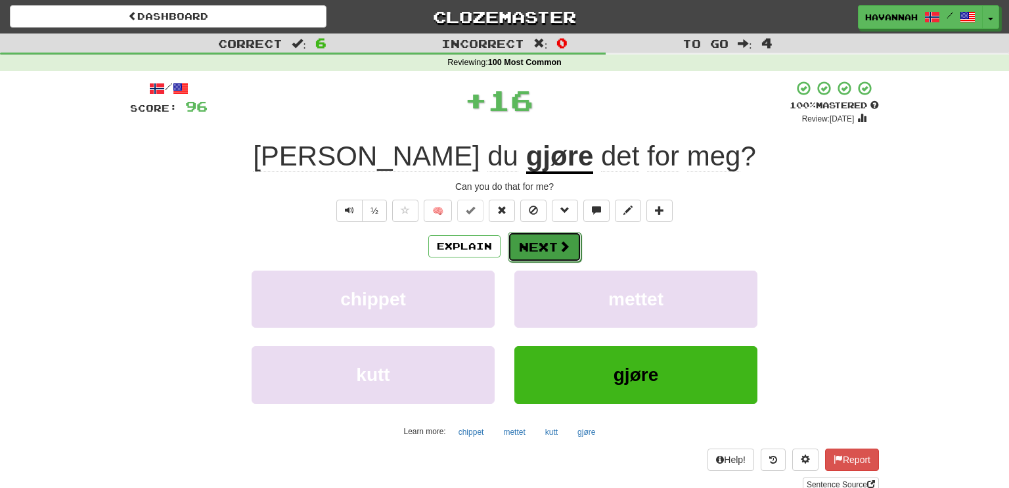
click at [543, 246] on button "Next" at bounding box center [545, 247] width 74 height 30
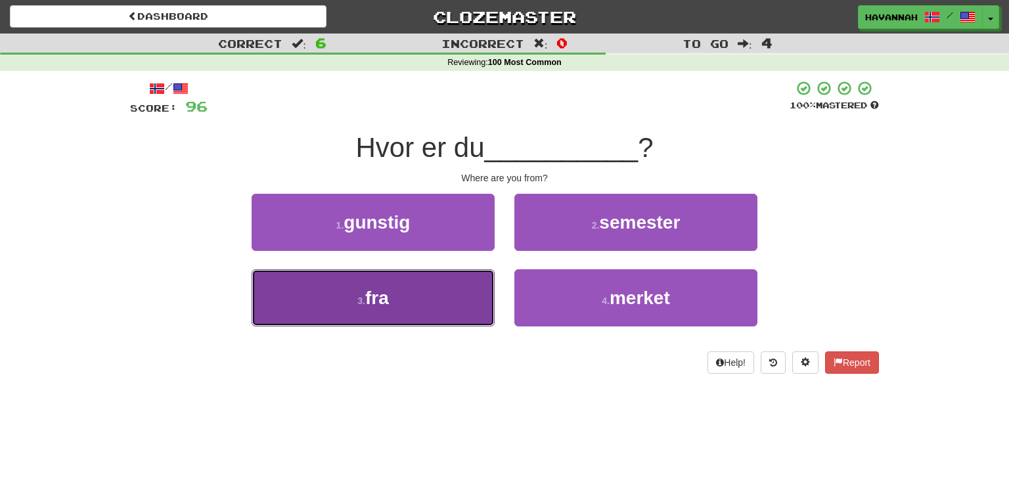
click at [474, 288] on button "3 . fra" at bounding box center [373, 297] width 243 height 57
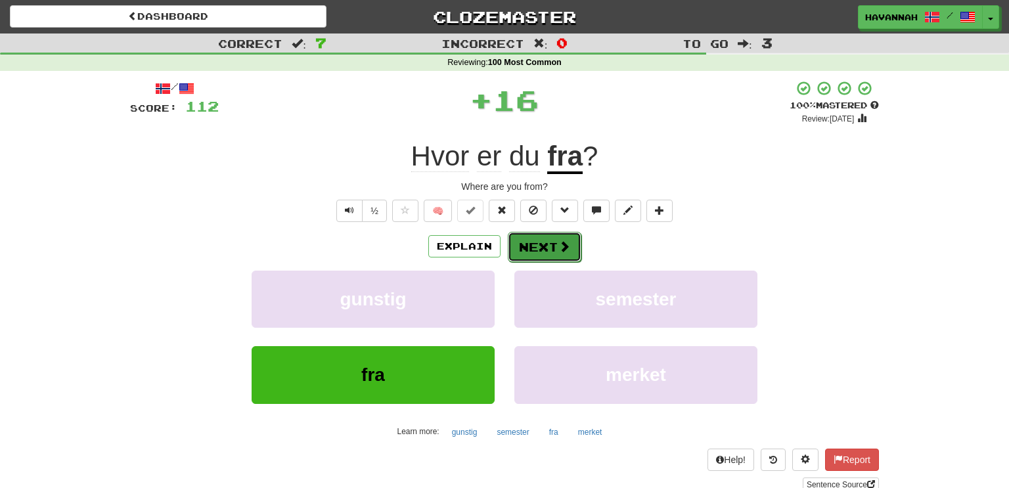
click at [549, 250] on button "Next" at bounding box center [545, 247] width 74 height 30
